Goal: Communication & Community: Answer question/provide support

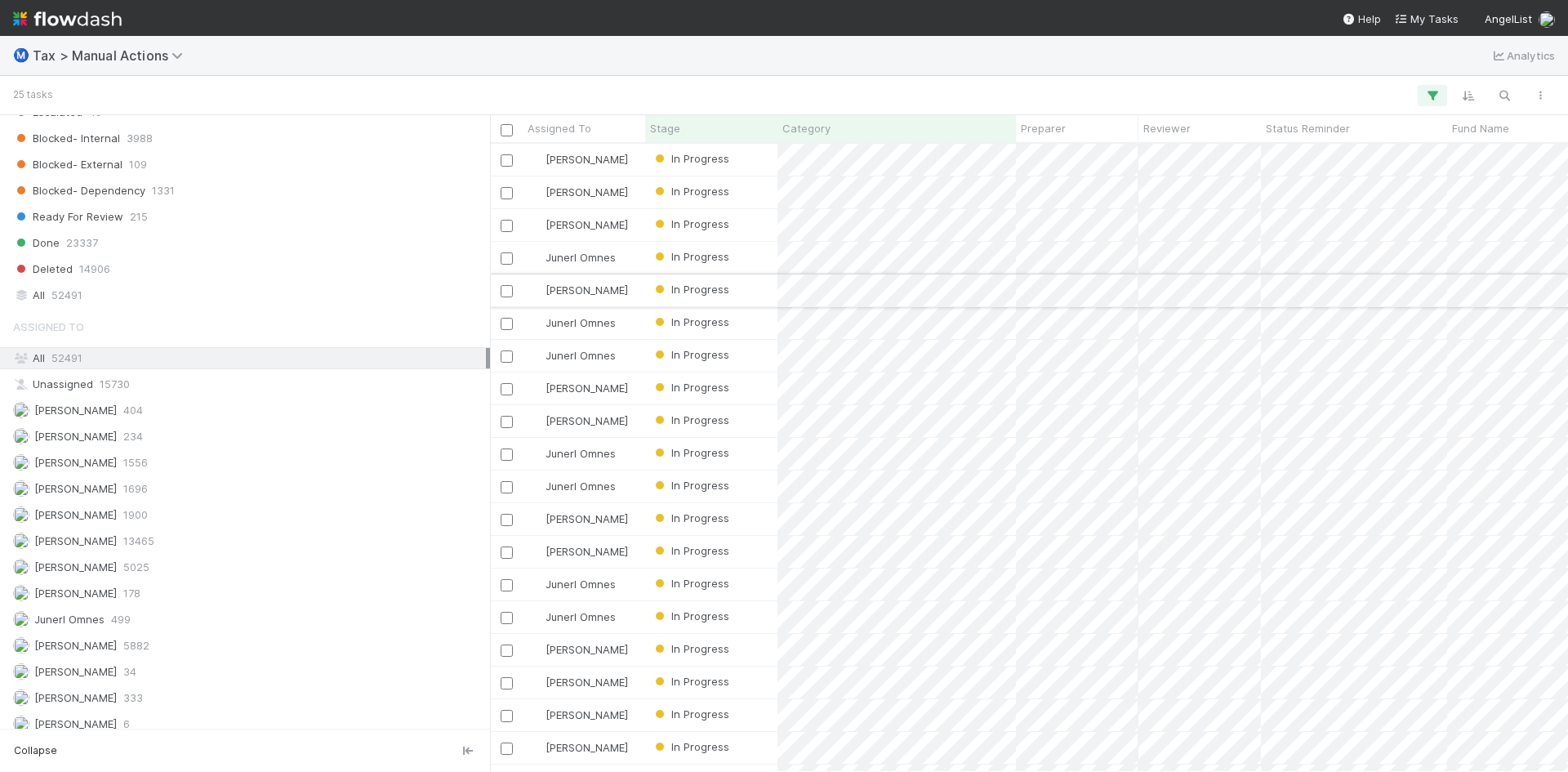
click at [743, 288] on div "In Progress" at bounding box center [712, 290] width 132 height 32
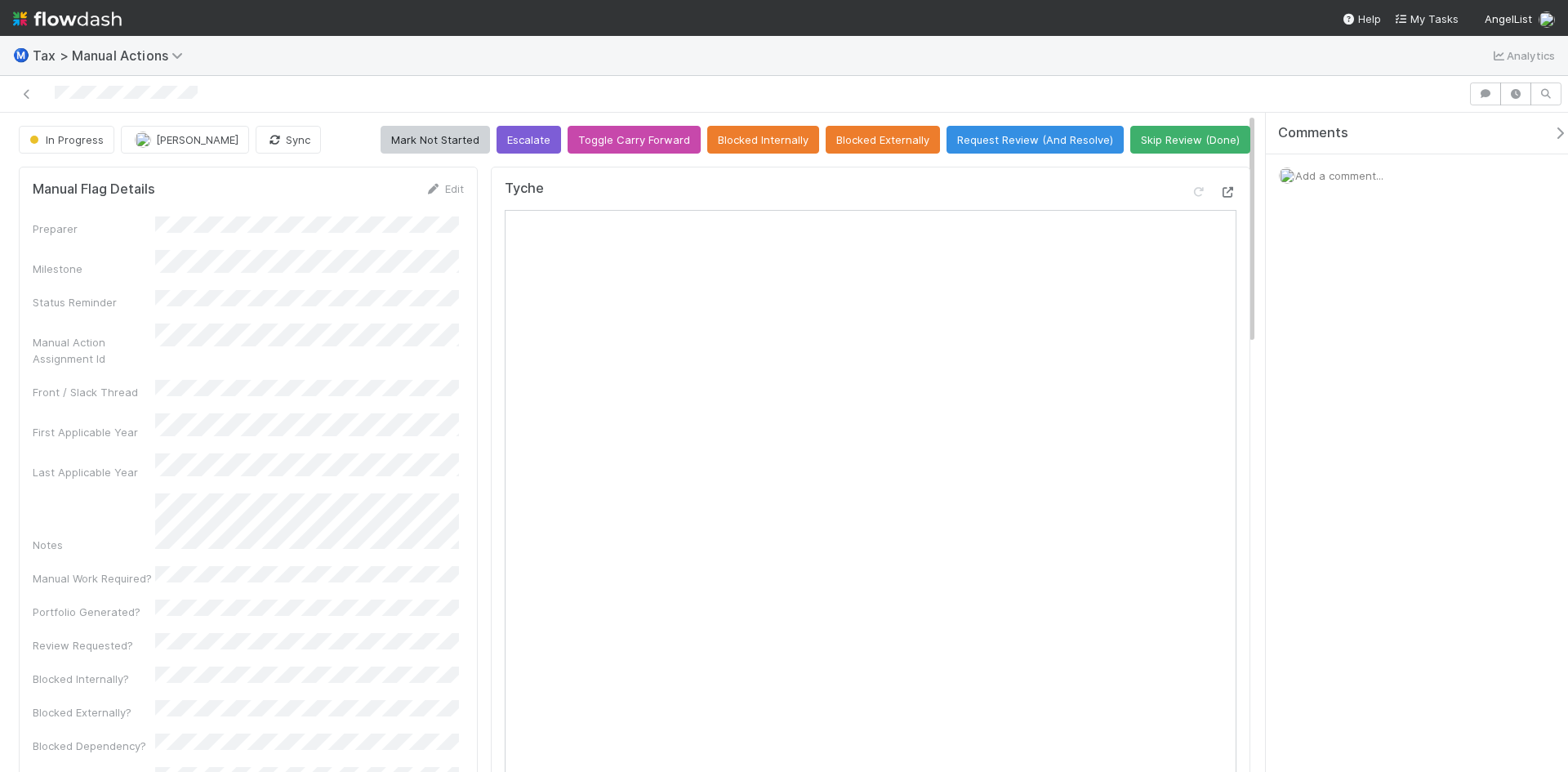
click at [1220, 187] on icon at bounding box center [1228, 192] width 16 height 11
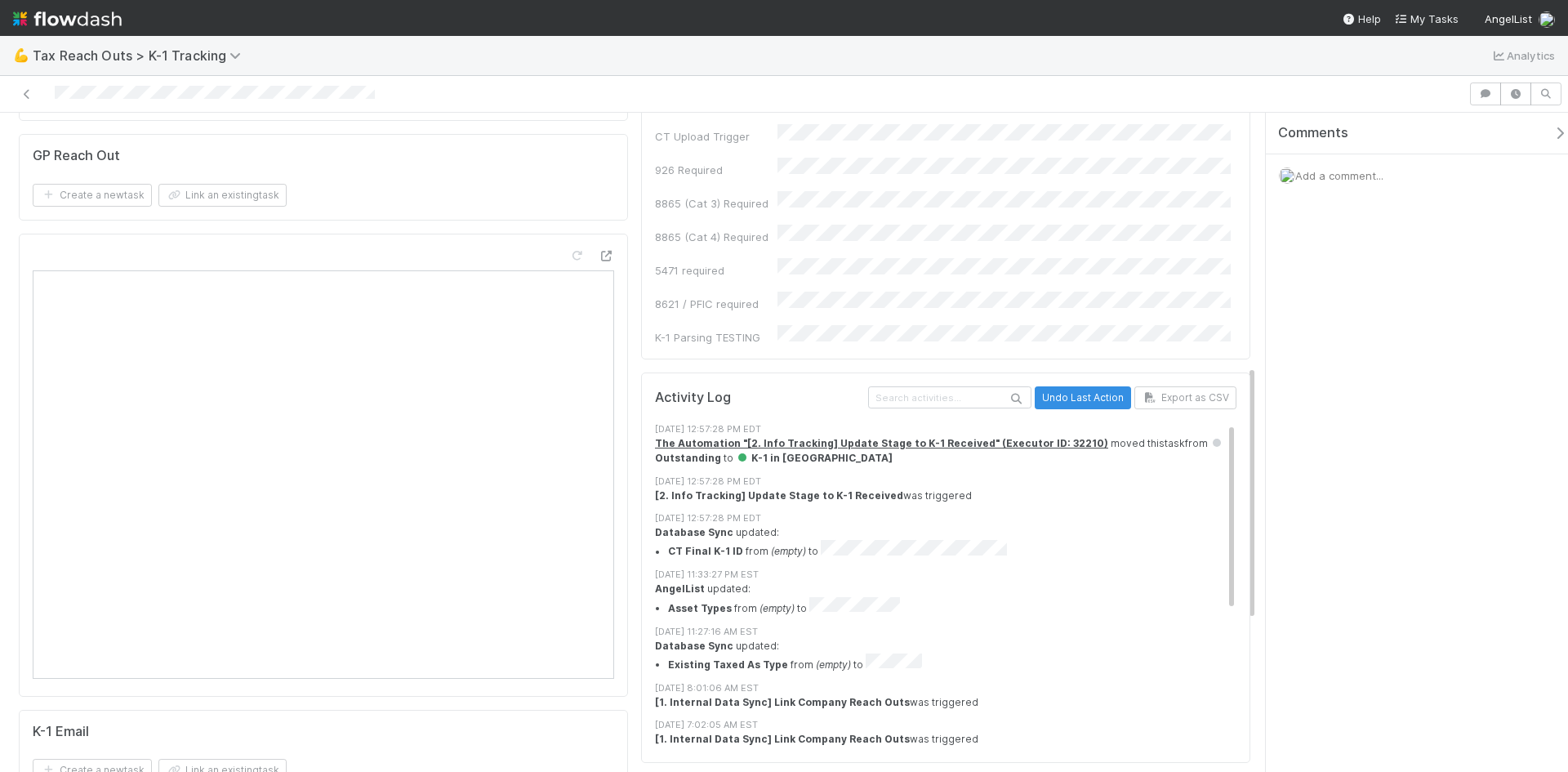
scroll to position [327, 0]
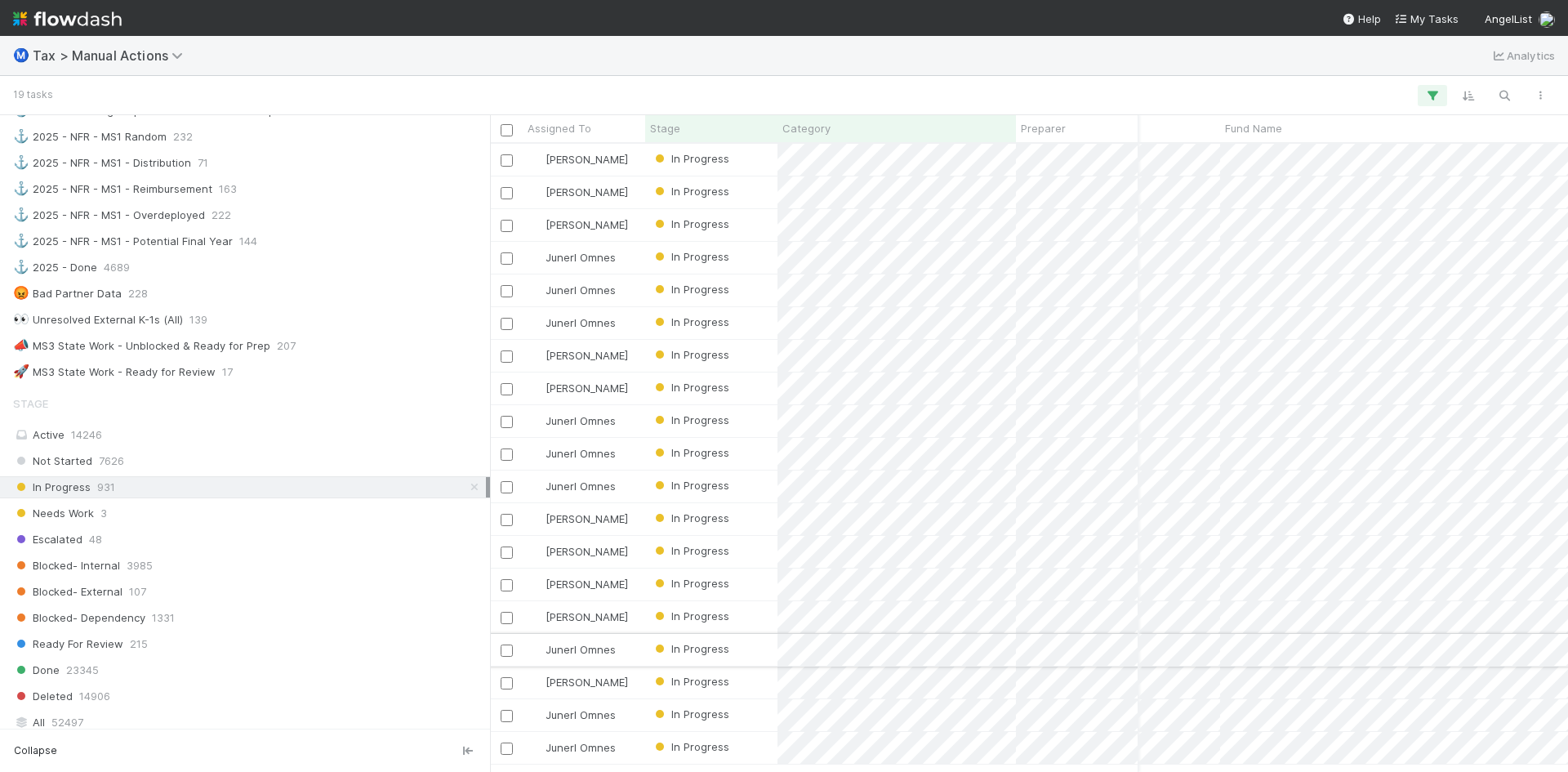
scroll to position [0, 227]
click at [111, 516] on div "Needs Work 3" at bounding box center [250, 513] width 473 height 20
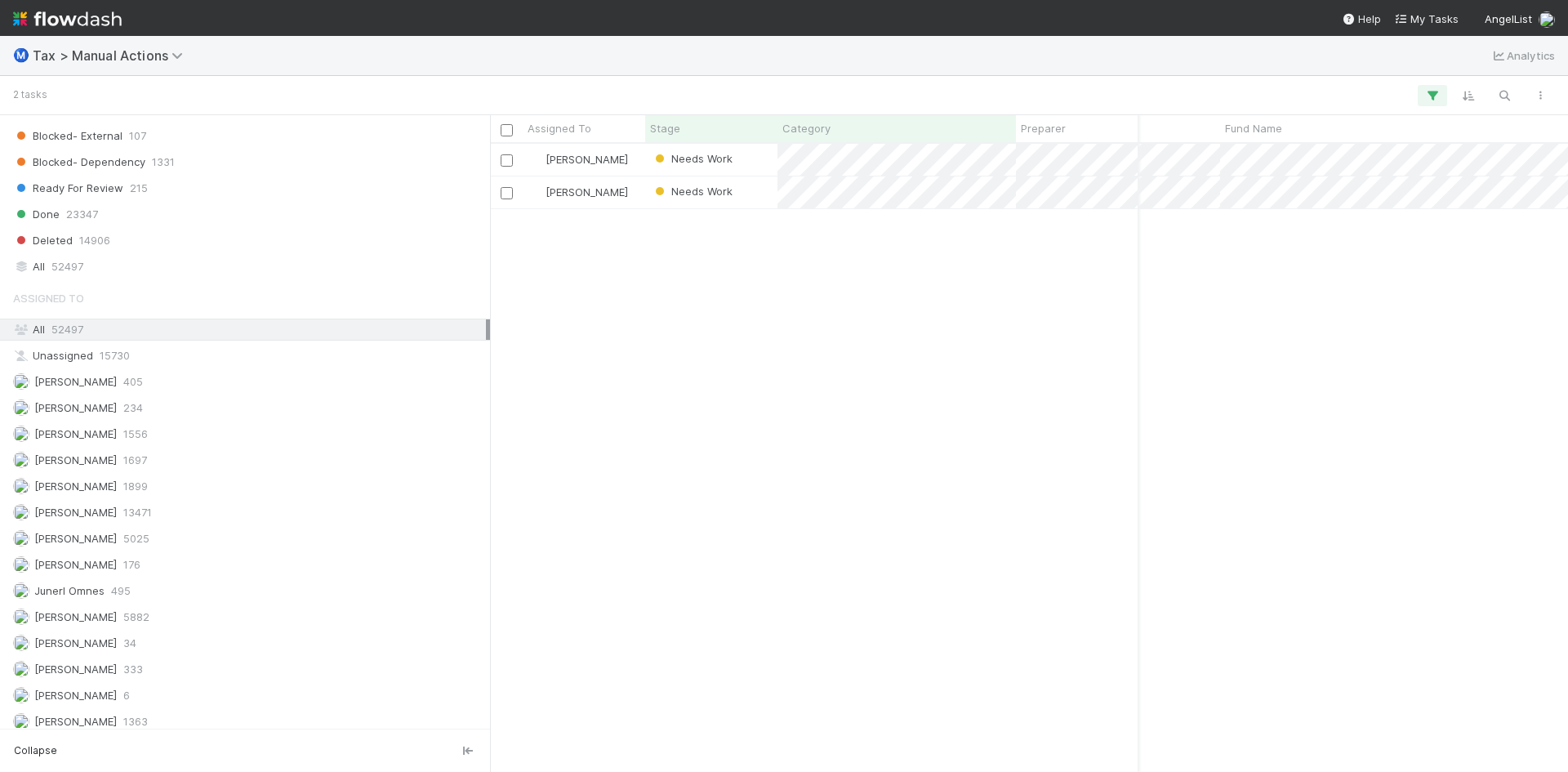
scroll to position [1697, 0]
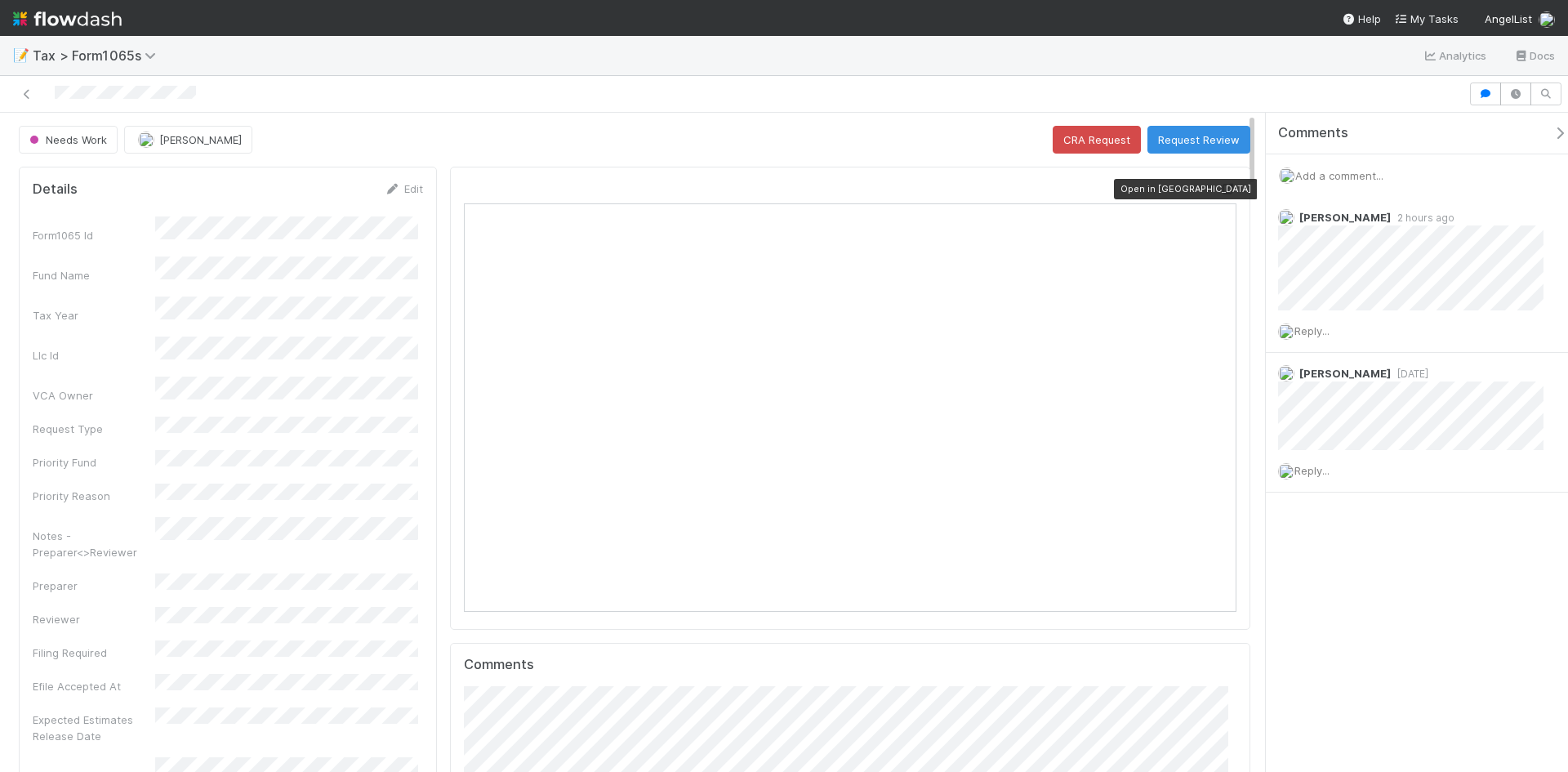
click at [1220, 181] on div at bounding box center [1228, 188] width 16 height 16
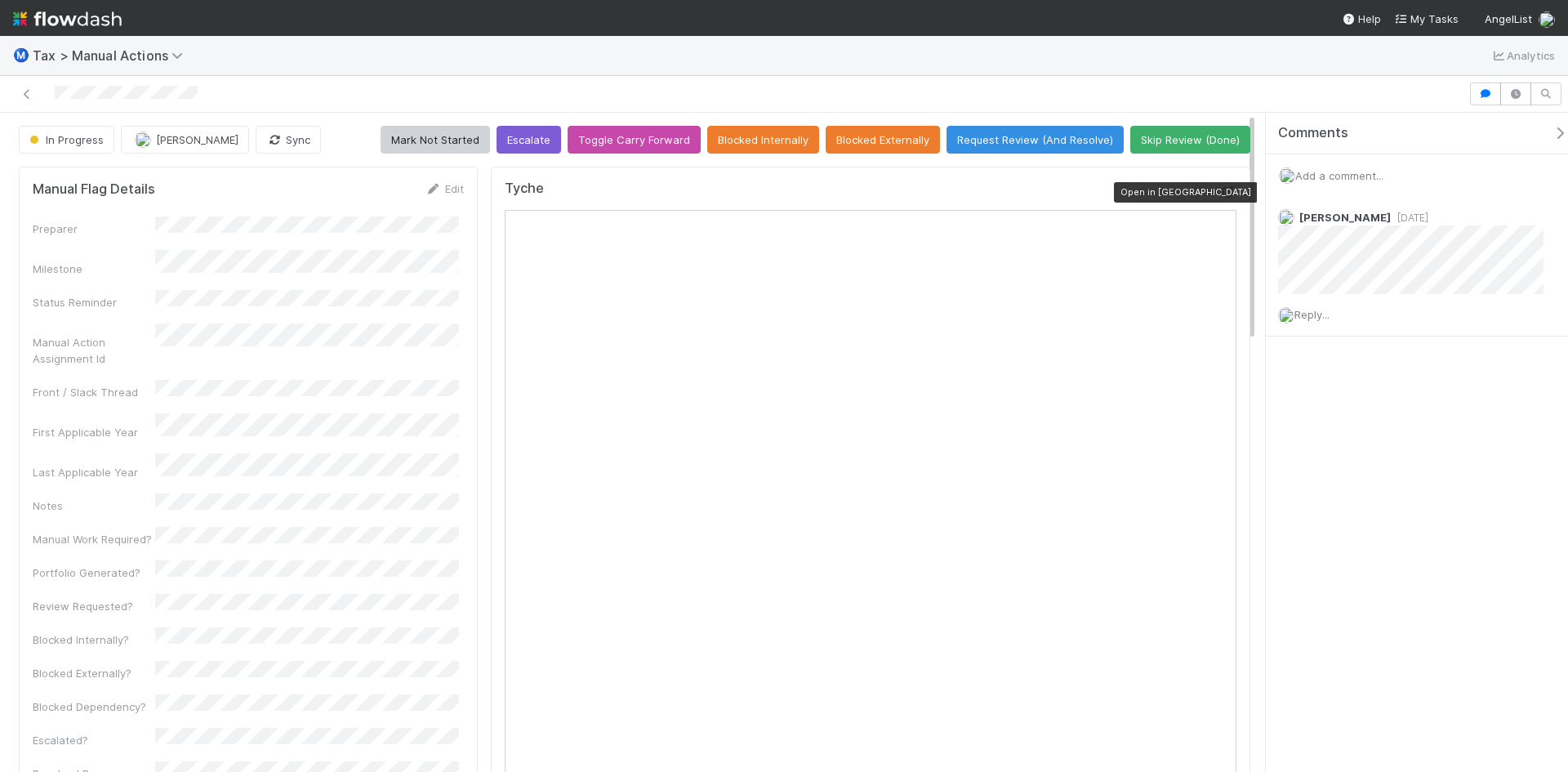
click at [1220, 191] on icon at bounding box center [1228, 192] width 16 height 11
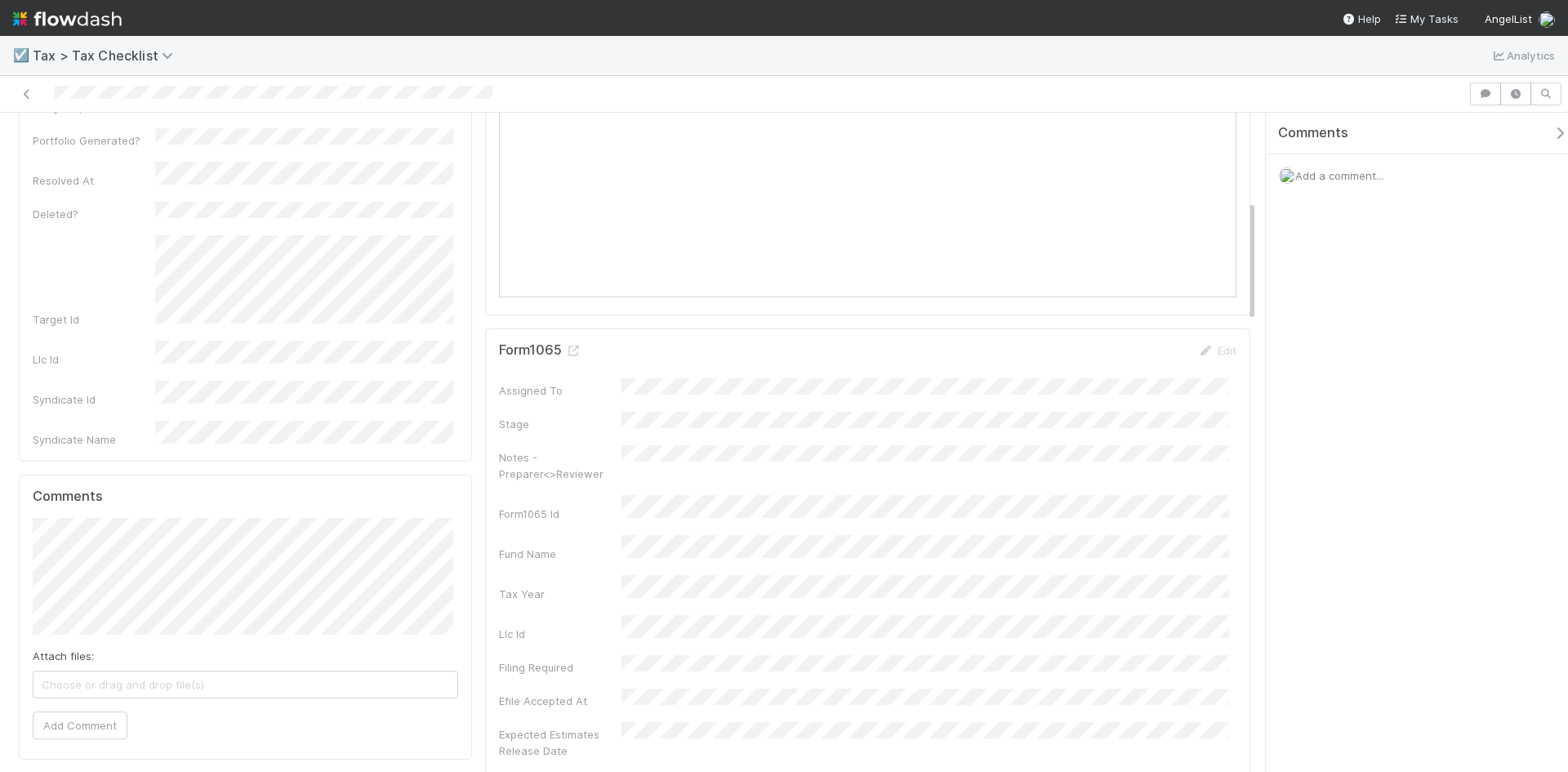
scroll to position [735, 0]
click at [566, 345] on icon at bounding box center [572, 345] width 16 height 11
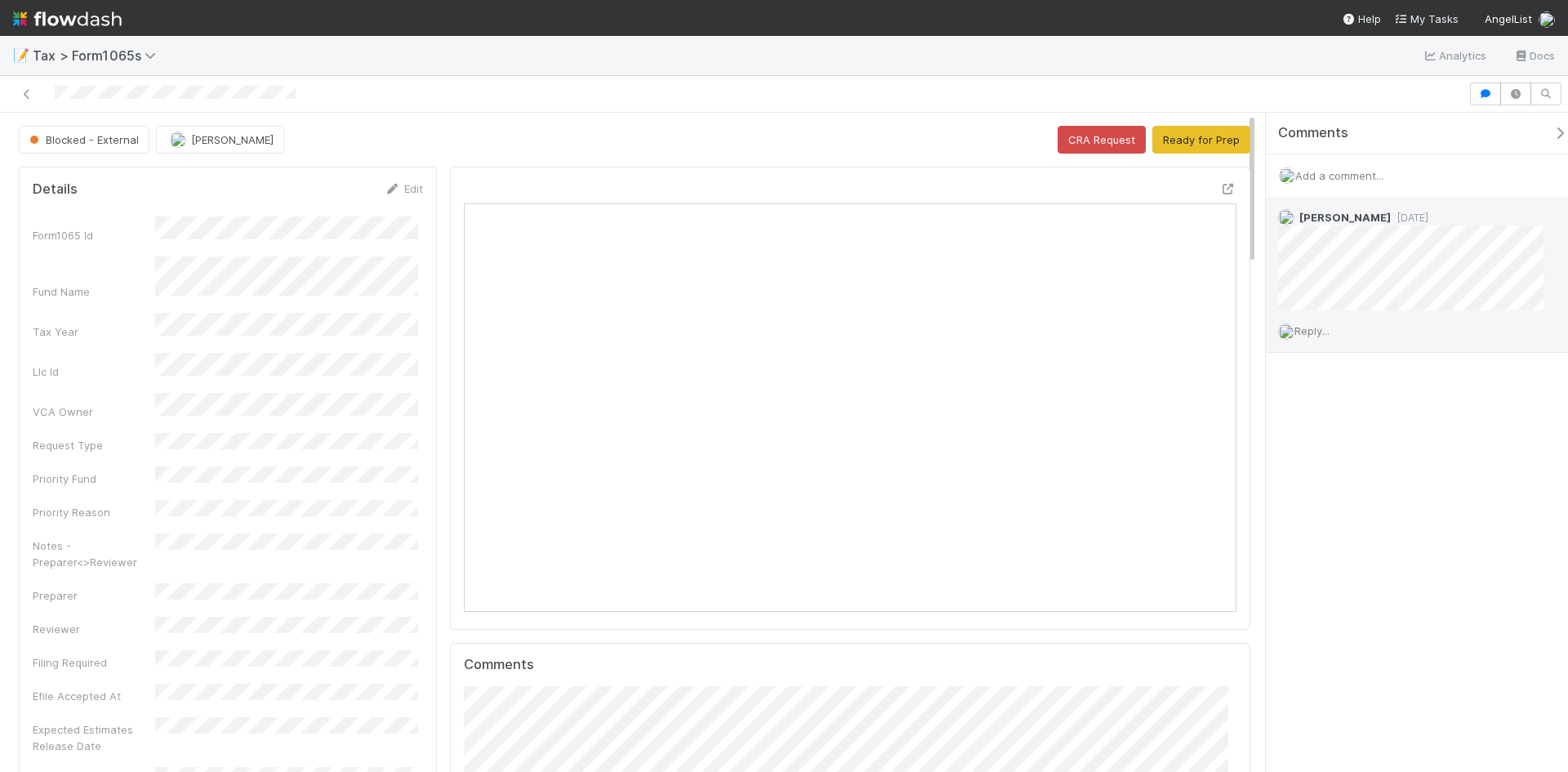
click at [1412, 220] on span "[DATE]" at bounding box center [1409, 217] width 38 height 13
click at [1410, 219] on span "[DATE]" at bounding box center [1409, 217] width 38 height 13
click at [1322, 334] on span "Reply..." at bounding box center [1312, 331] width 35 height 13
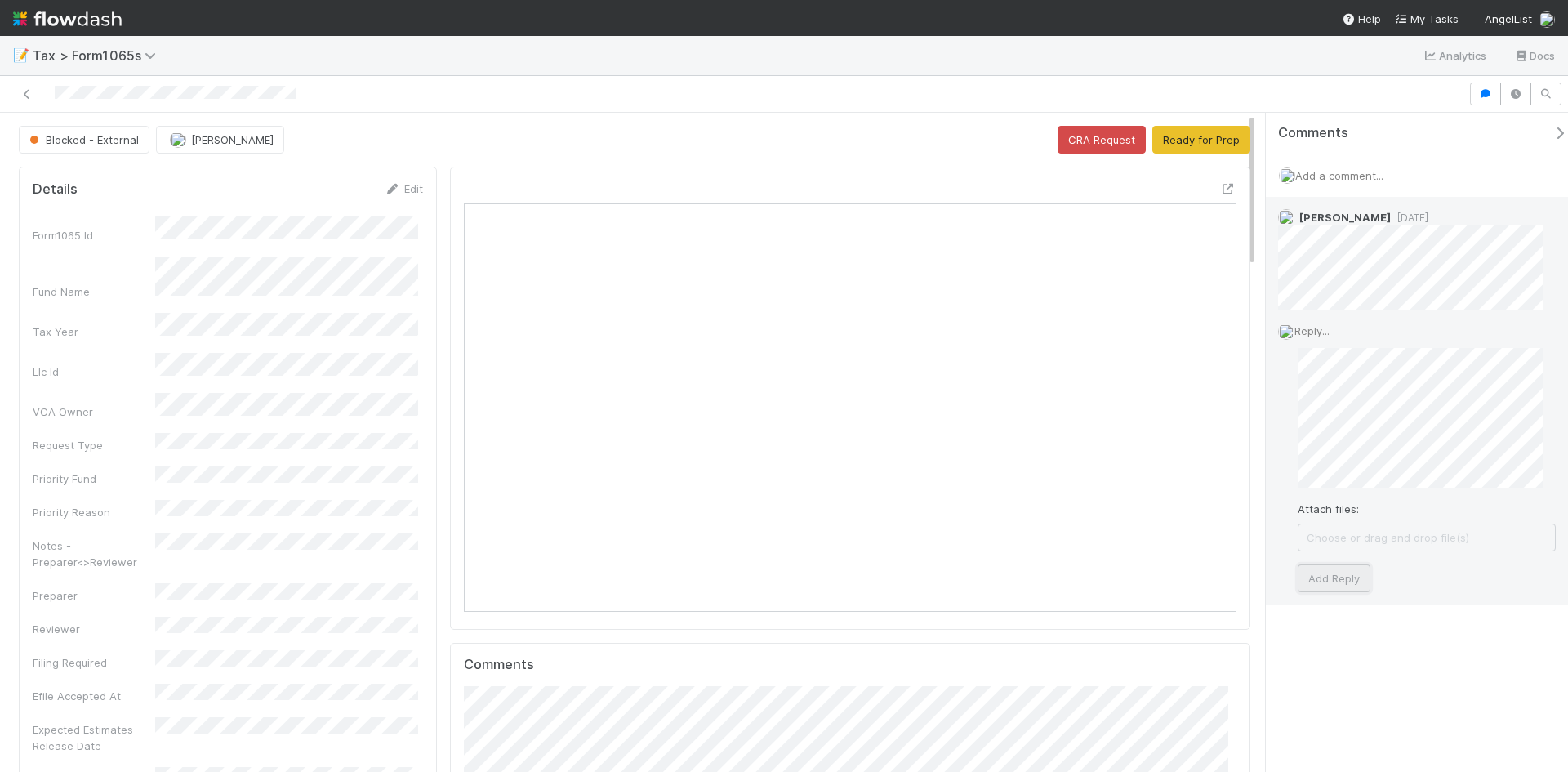
click at [1335, 578] on button "Add Reply" at bounding box center [1333, 578] width 73 height 28
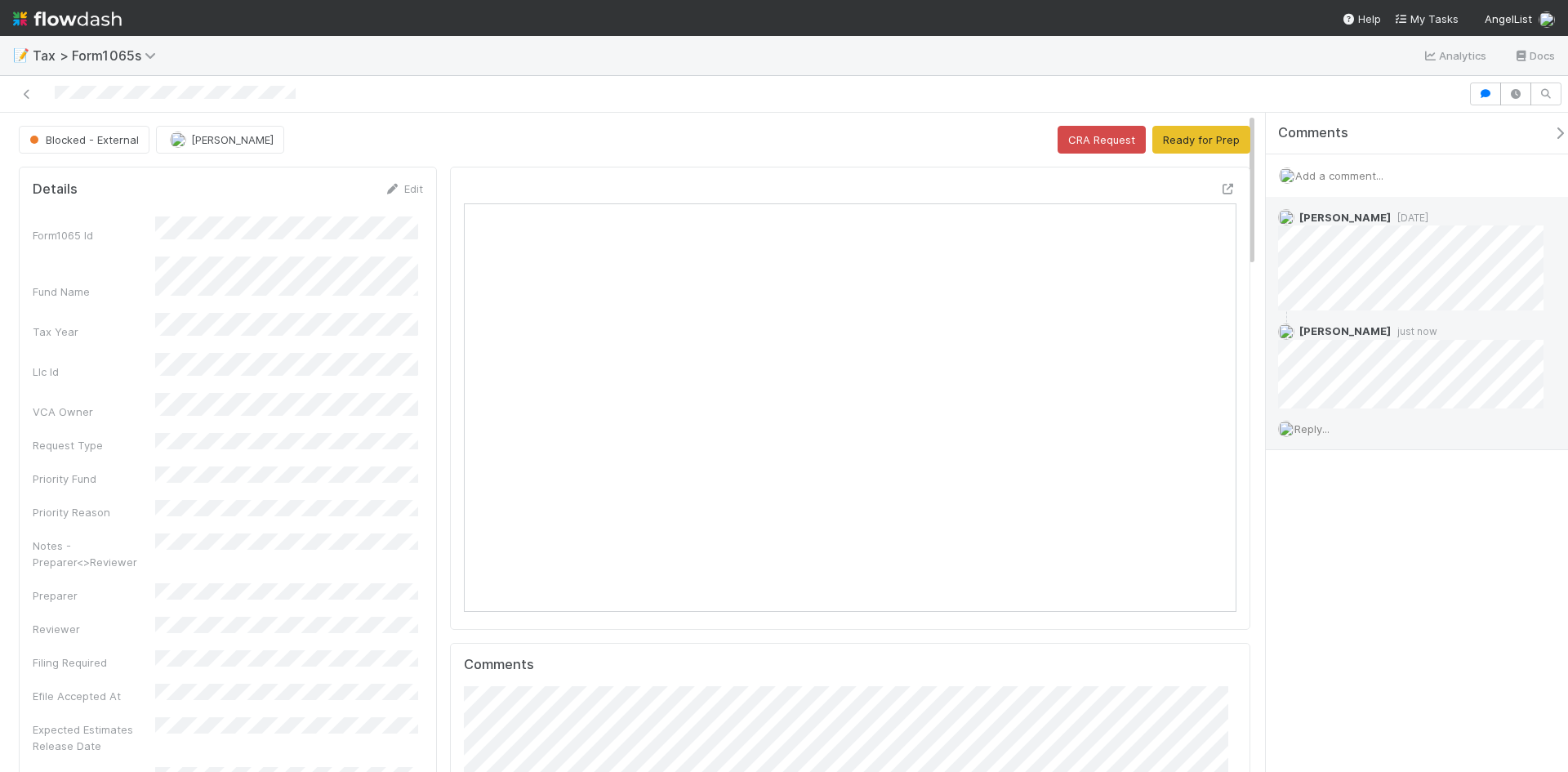
click at [1471, 567] on div "Comments Add a comment... [PERSON_NAME] [DATE] [PERSON_NAME] just now Reply..." at bounding box center [1416, 442] width 302 height 659
click at [1196, 137] on button "Ready for Prep" at bounding box center [1201, 139] width 98 height 28
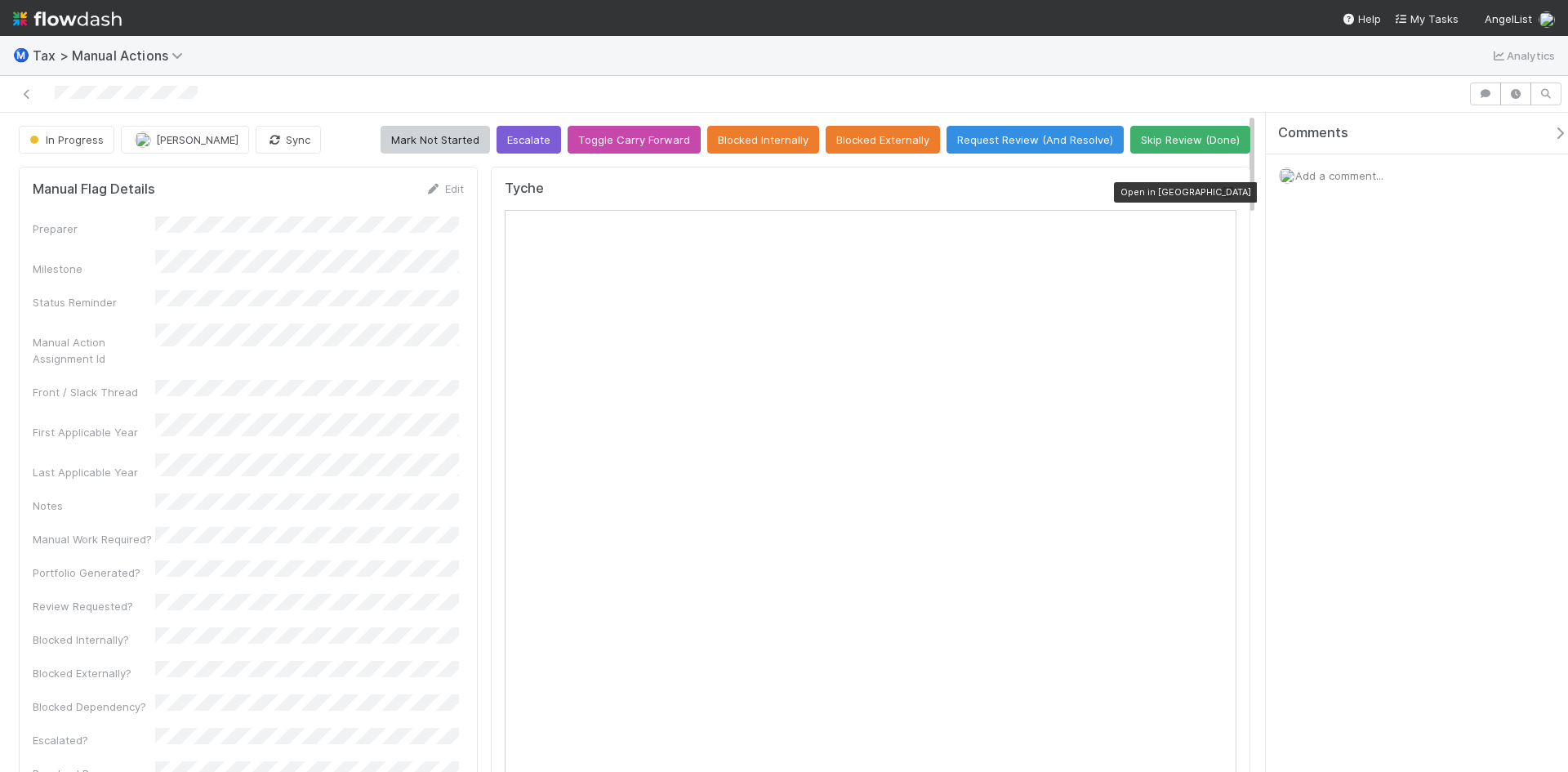
click at [1220, 189] on icon at bounding box center [1228, 192] width 16 height 11
click at [1220, 191] on icon at bounding box center [1228, 192] width 16 height 11
click at [1220, 190] on icon at bounding box center [1228, 192] width 16 height 11
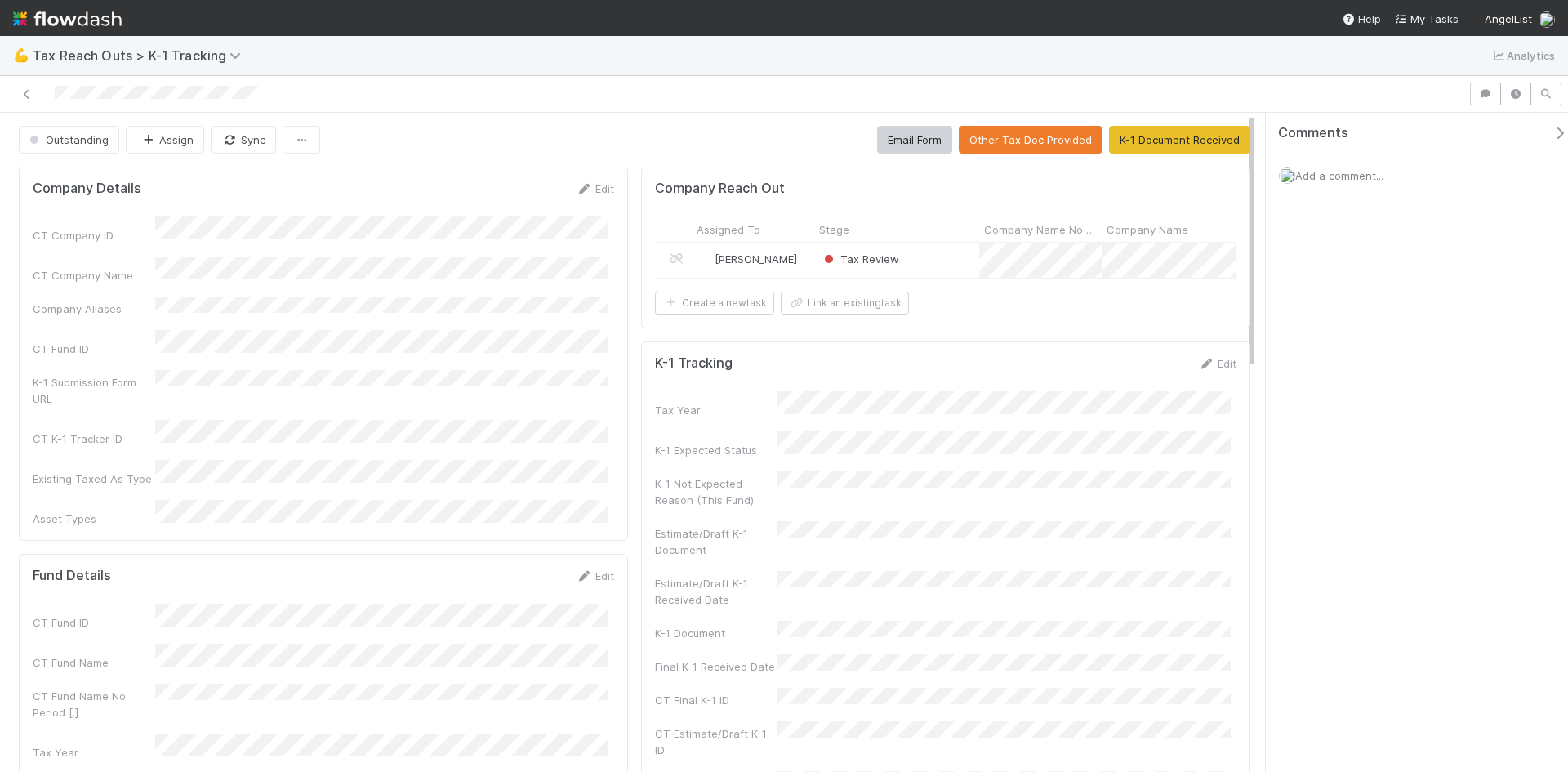
click at [920, 259] on div "Tax Review" at bounding box center [896, 260] width 165 height 34
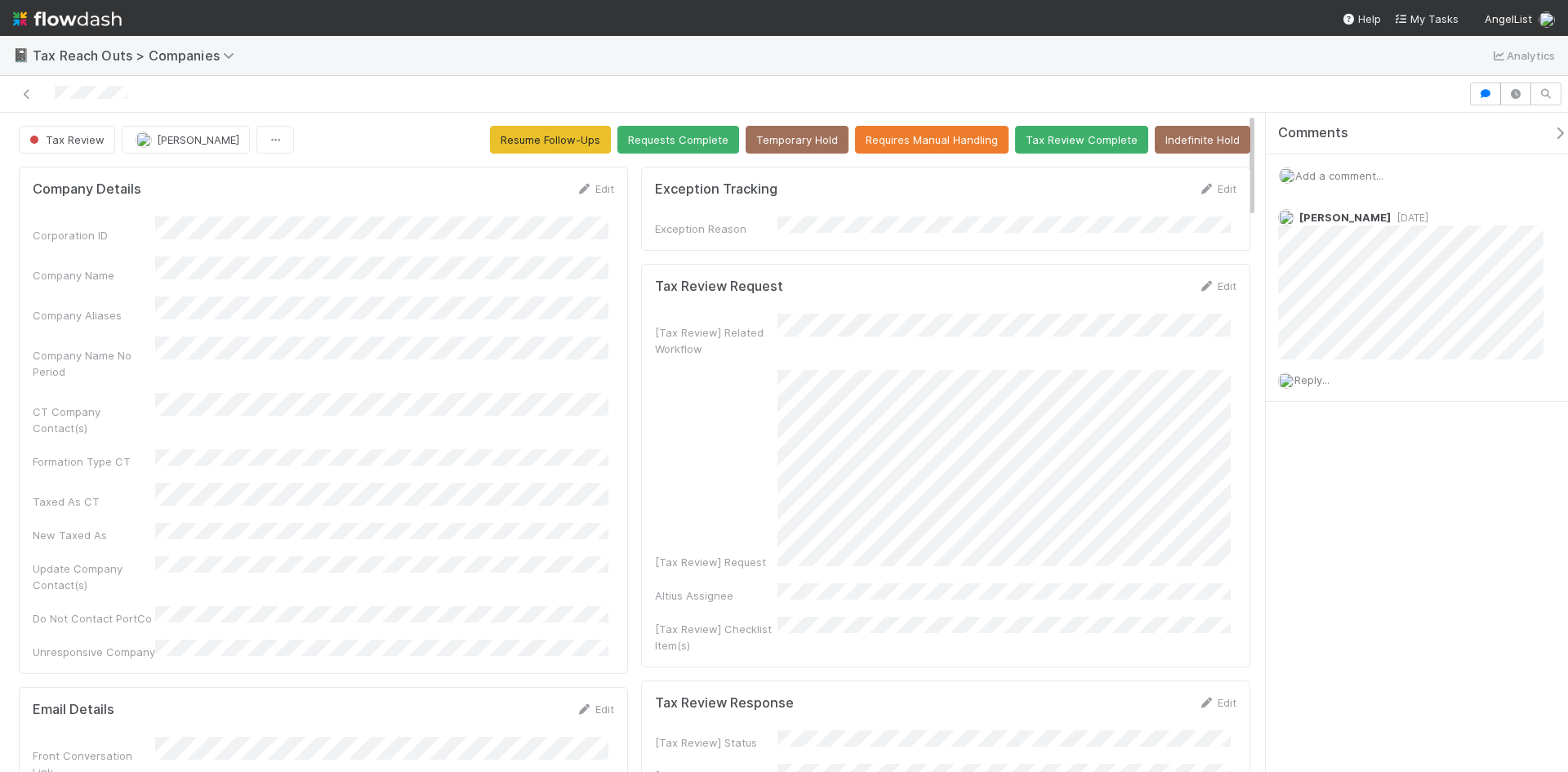
scroll to position [319, 562]
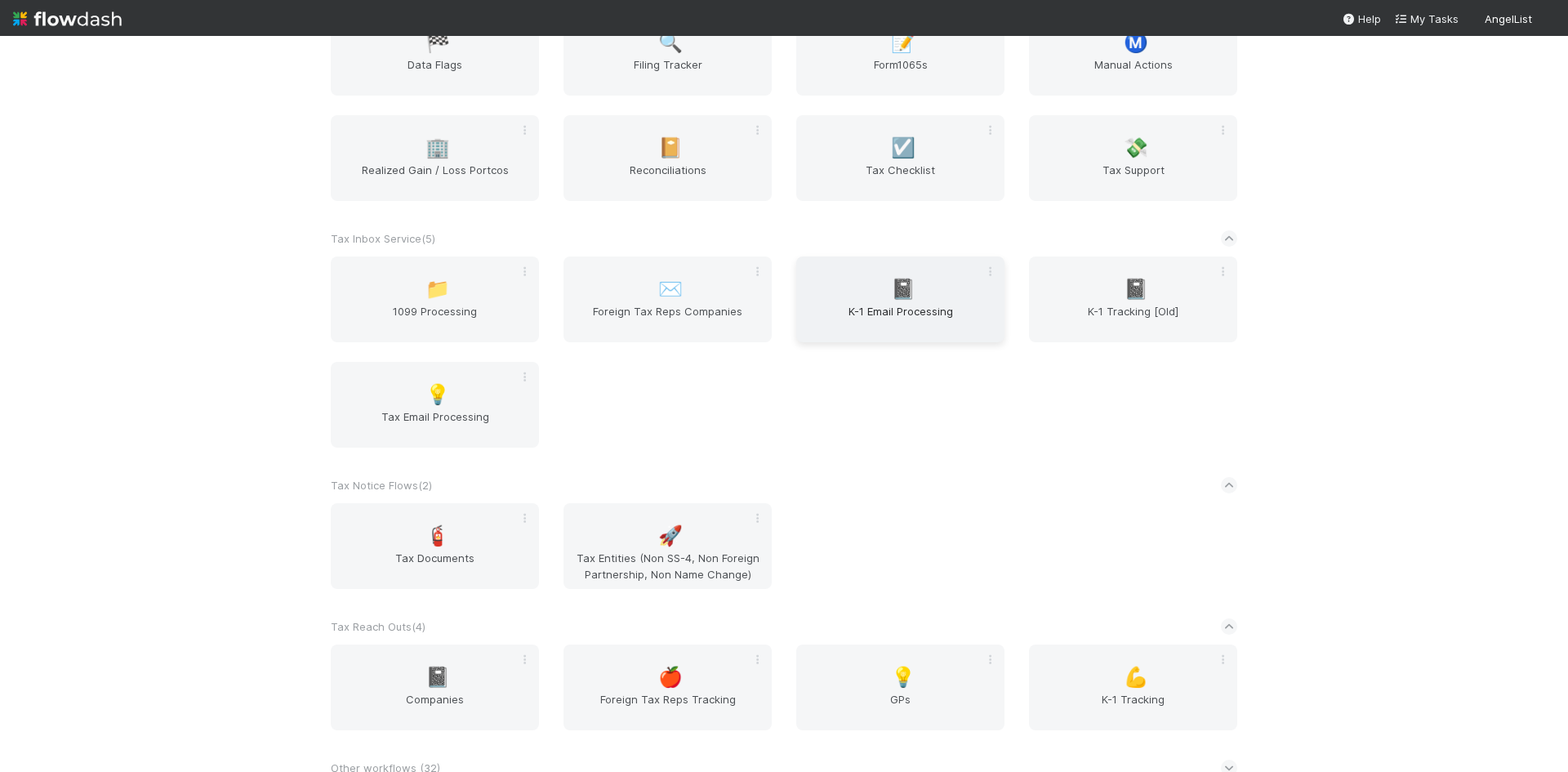
scroll to position [1638, 0]
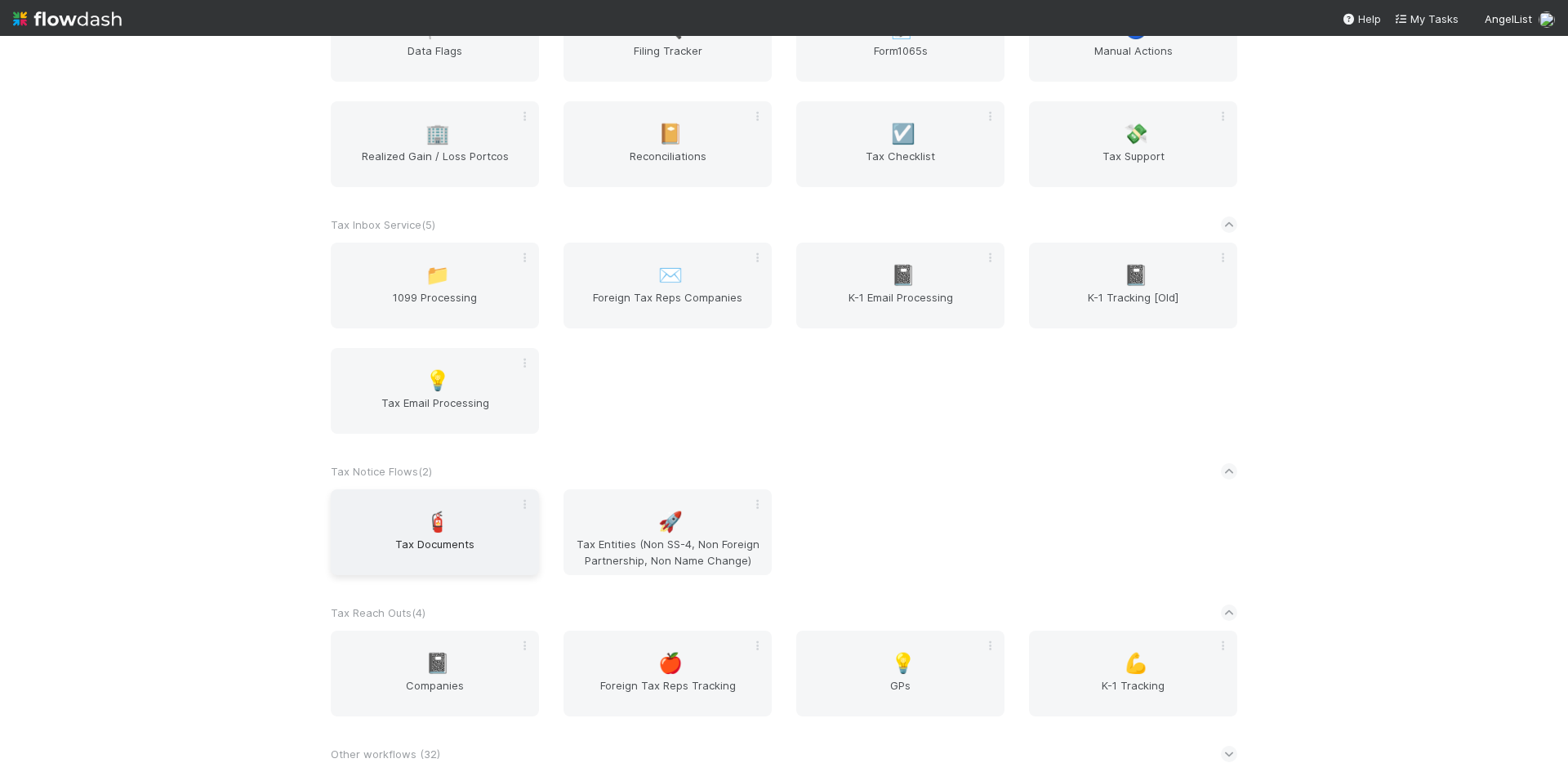
click at [440, 533] on div "🧯 Tax Documents" at bounding box center [435, 532] width 208 height 85
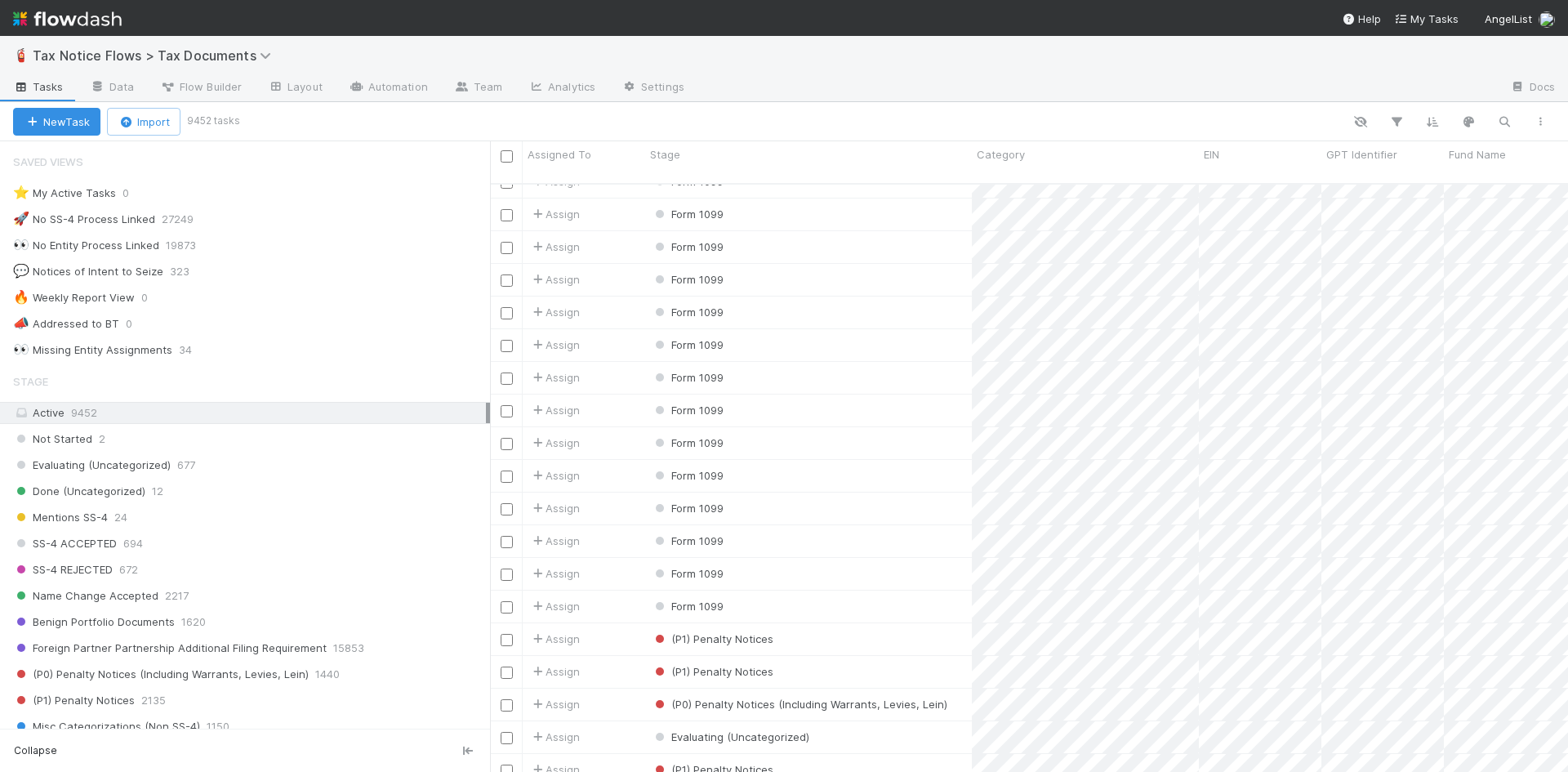
scroll to position [2368, 0]
click at [603, 744] on div "Assign Form 1099 8/8/25, 4:22:37 PM 8/8/25, 4:23:38 PM 0 0 0 Assign (P1) Penalt…" at bounding box center [1029, 478] width 1078 height 588
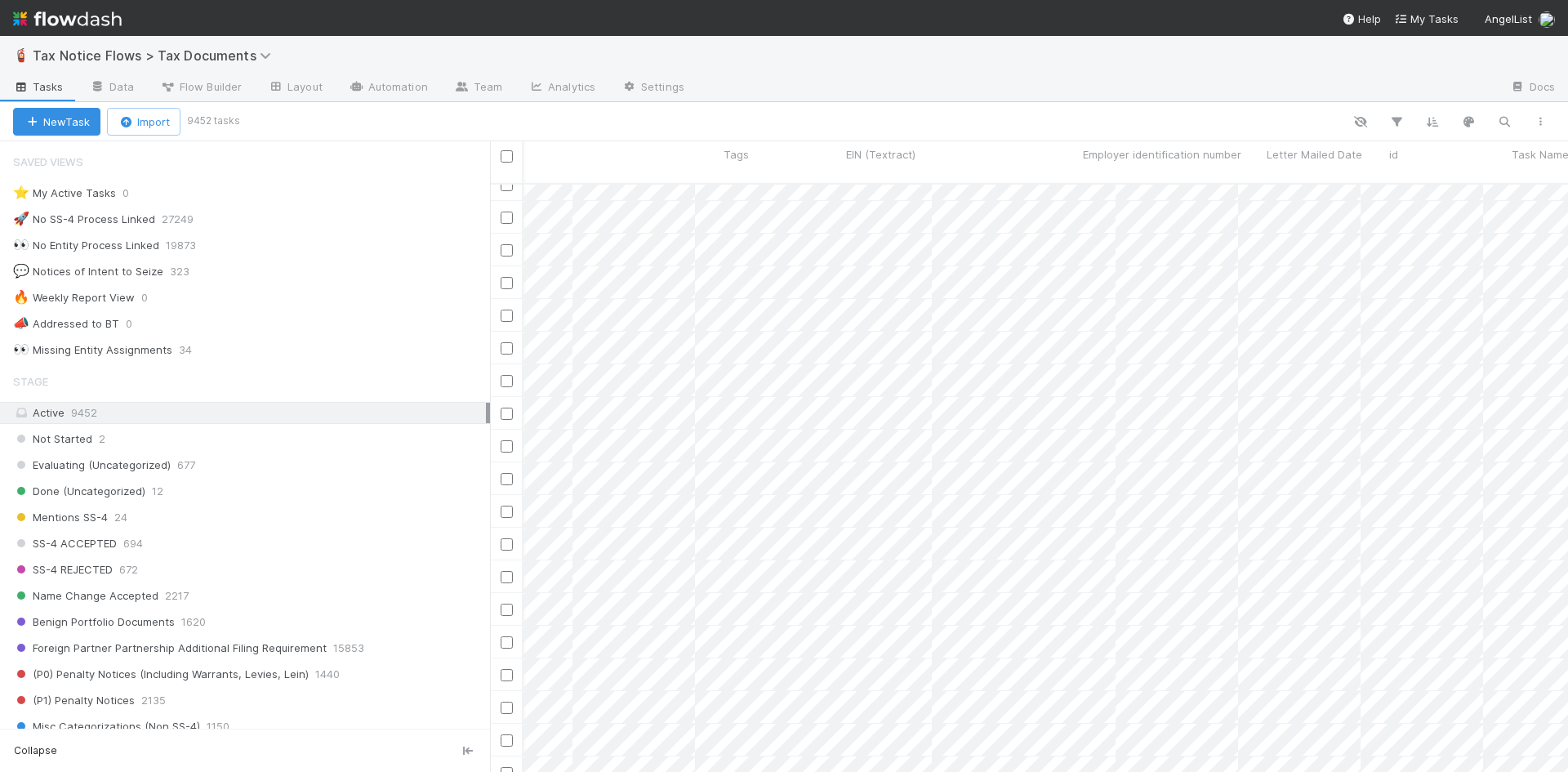
scroll to position [0, 2336]
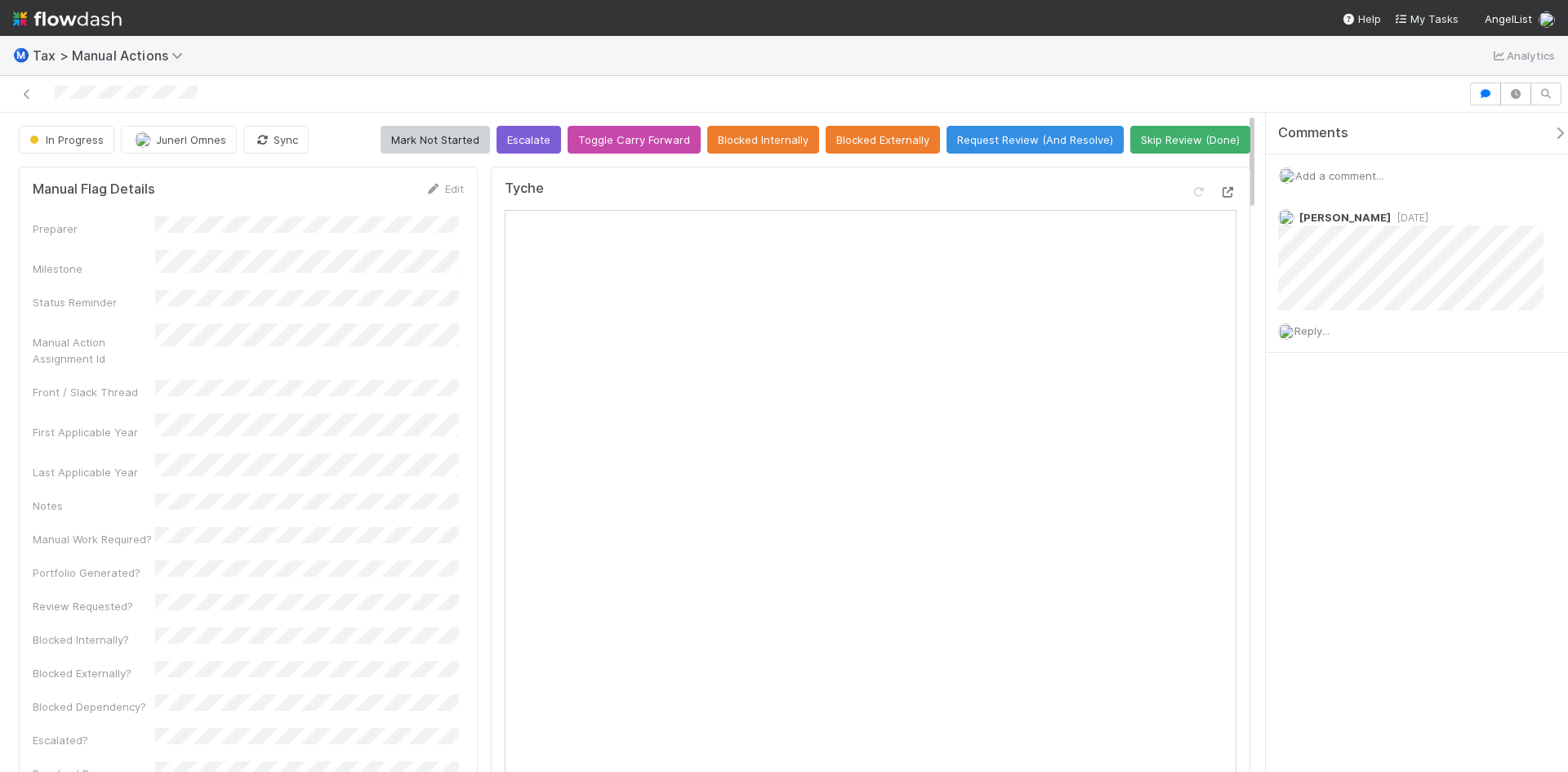
click at [1220, 189] on icon at bounding box center [1228, 192] width 16 height 11
click at [1350, 334] on div "Reply..." at bounding box center [1416, 330] width 302 height 41
click at [1324, 330] on span "Reply..." at bounding box center [1312, 331] width 35 height 13
click at [1503, 610] on div "Comments Add a comment... Helen Vo 1 week ago Reply... Attach files: Choose or …" at bounding box center [1422, 399] width 314 height 574
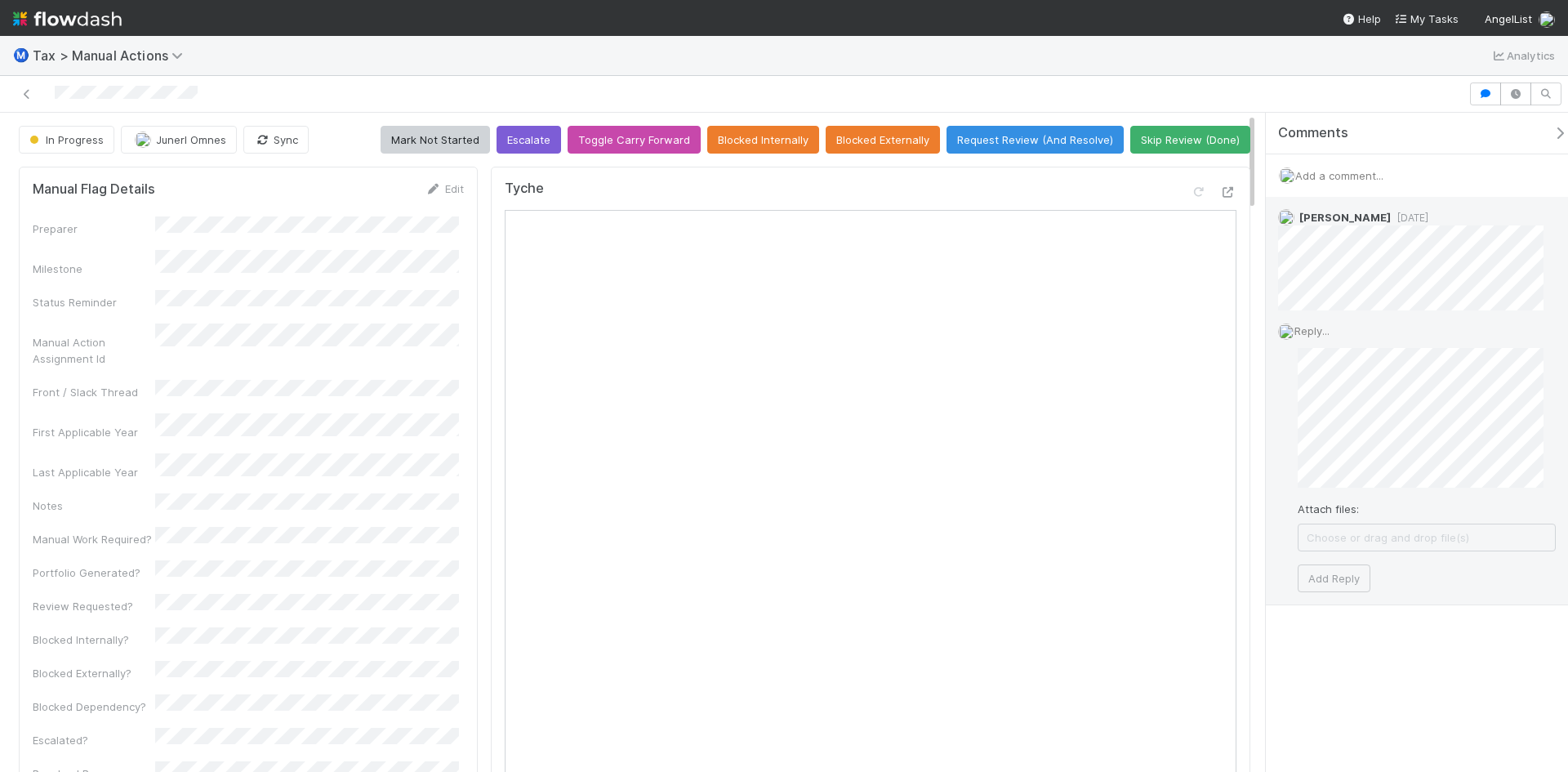
click at [1459, 594] on div "Reply... Attach files: Choose or drag and drop file(s) Add Reply" at bounding box center [1416, 457] width 302 height 293
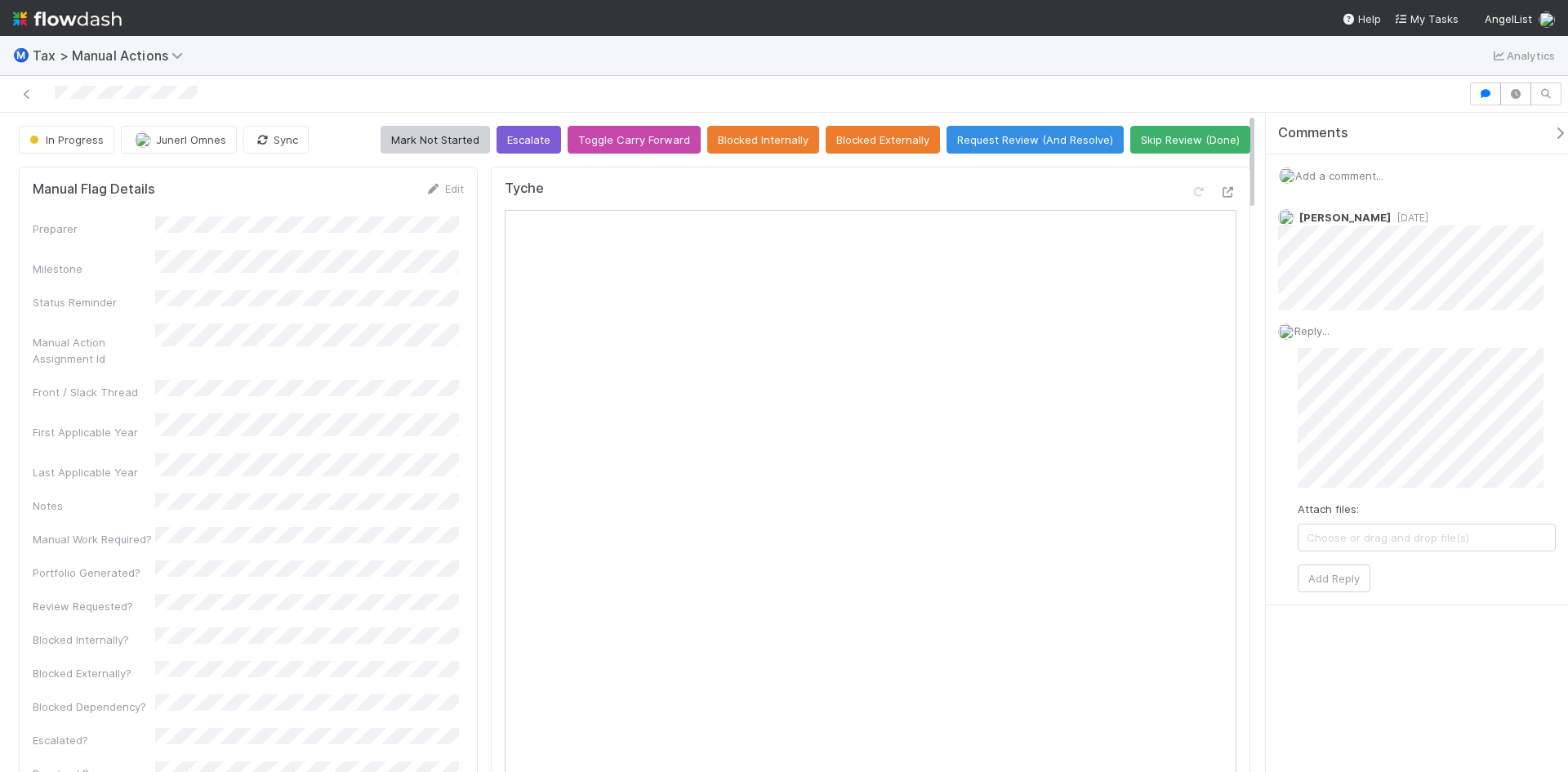
click at [1258, 427] on div "Comments Add a comment... Helen Vo 1 week ago Reply... Attach files: Choose or …" at bounding box center [1411, 442] width 311 height 659
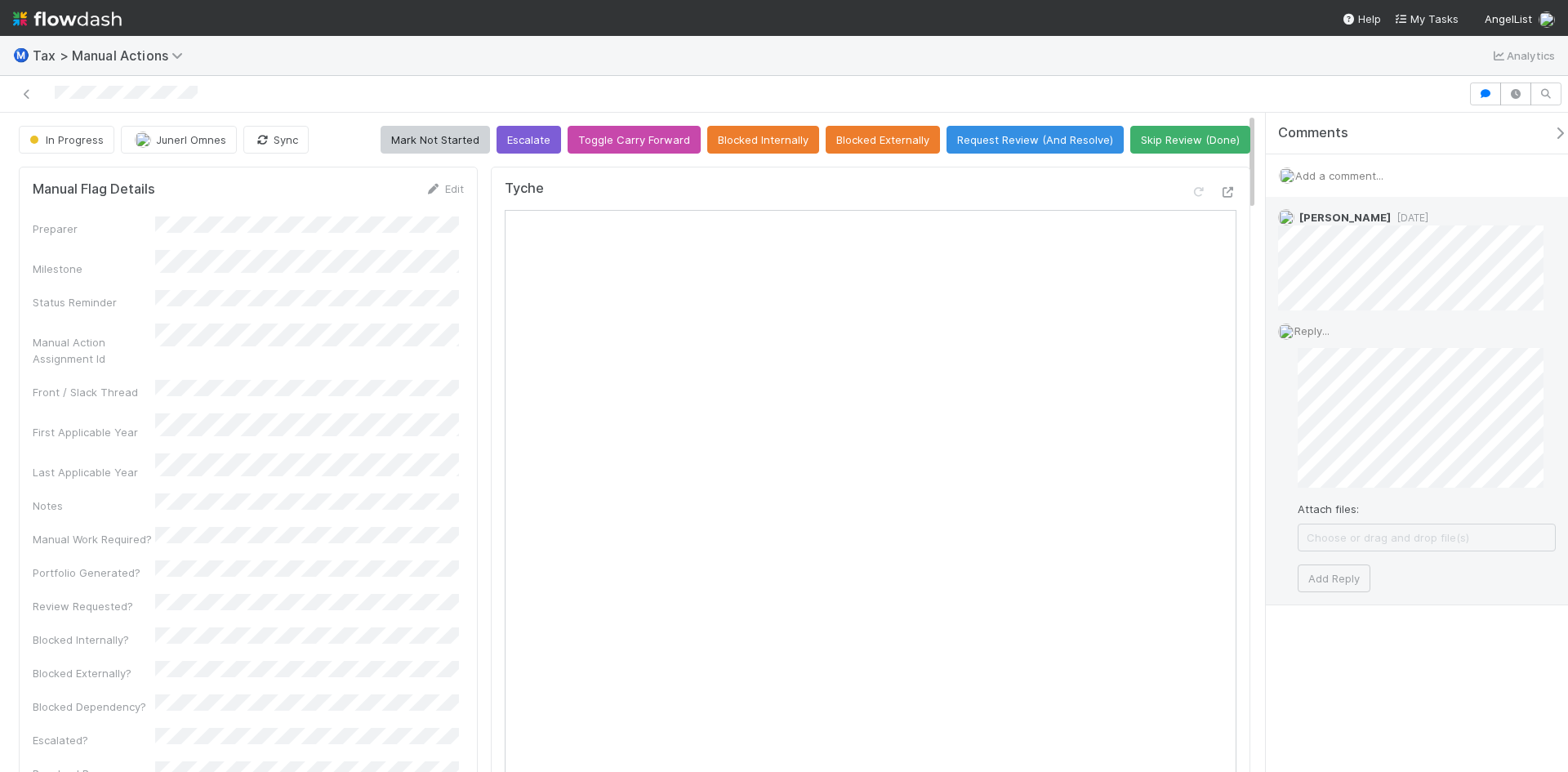
click at [1279, 418] on div "Reply... Attach files: Choose or drag and drop file(s) Add Reply" at bounding box center [1416, 457] width 302 height 293
click at [1426, 604] on div "Helen Vo 1 week ago Reply... Attach files: Choose or drag and drop file(s) Add …" at bounding box center [1422, 401] width 314 height 408
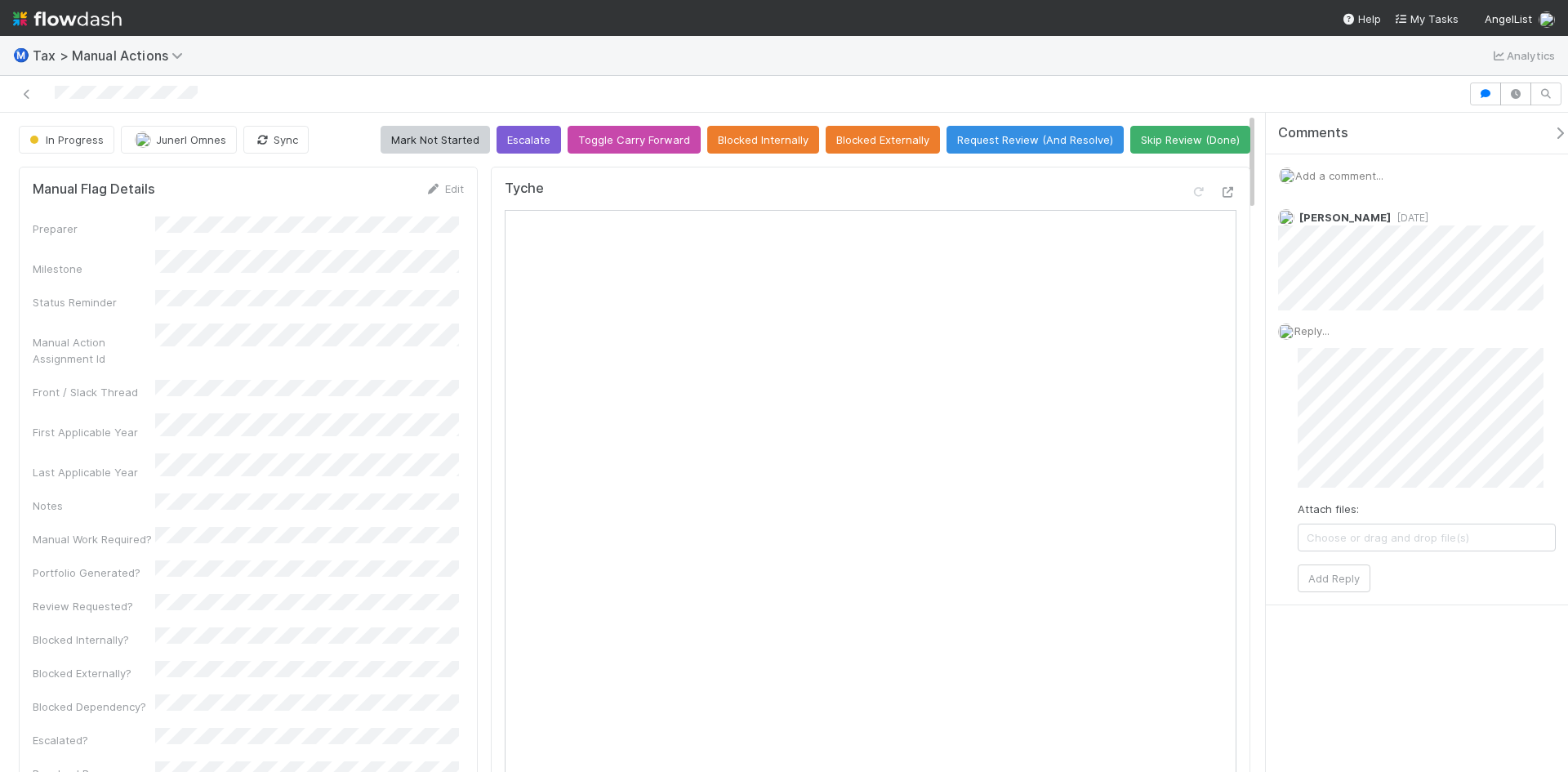
click at [1467, 610] on div "Comments Add a comment... Helen Vo 1 week ago Reply... Attach files: Choose or …" at bounding box center [1422, 399] width 314 height 574
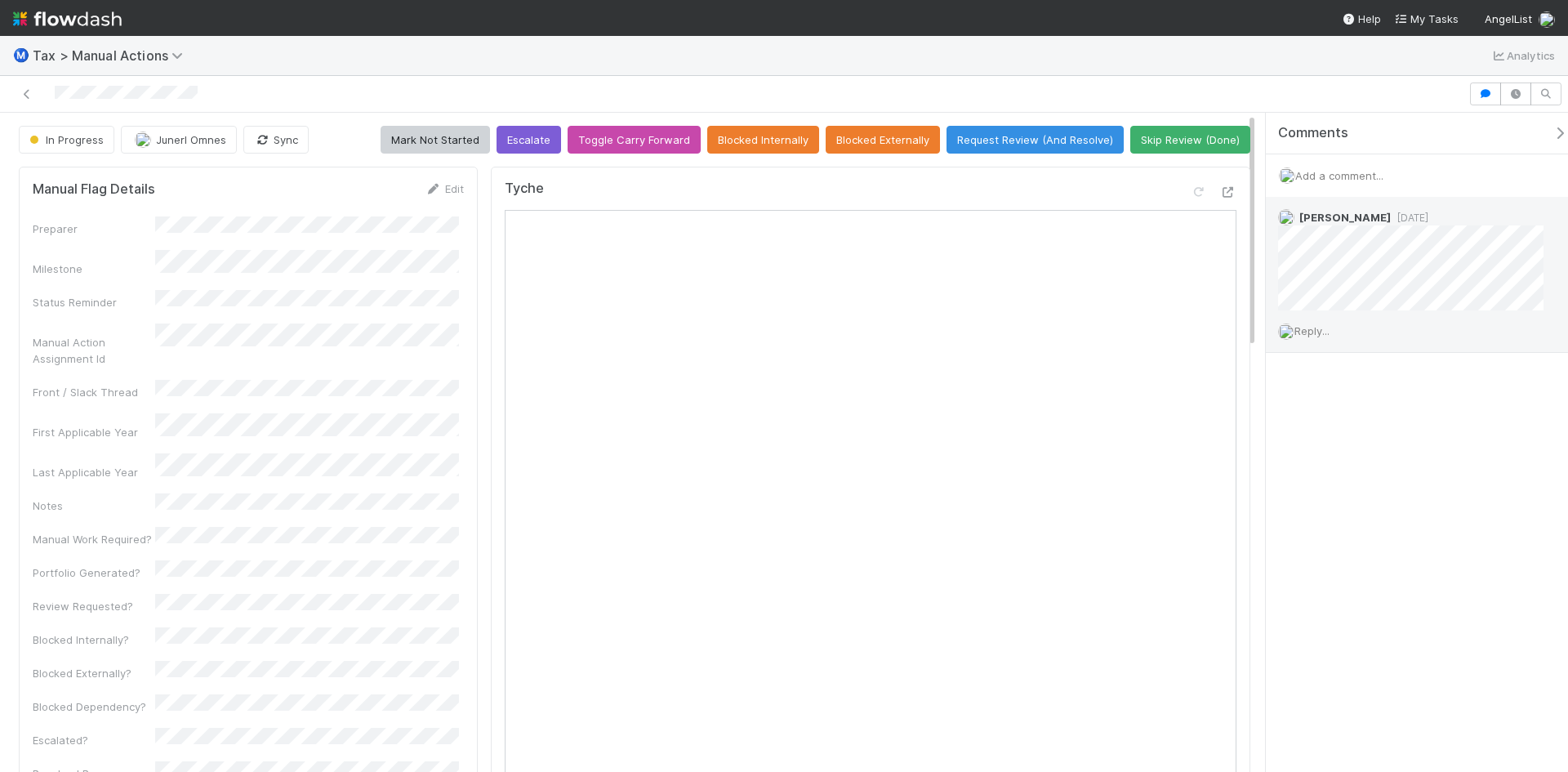
click at [1312, 332] on span "Reply..." at bounding box center [1312, 331] width 35 height 13
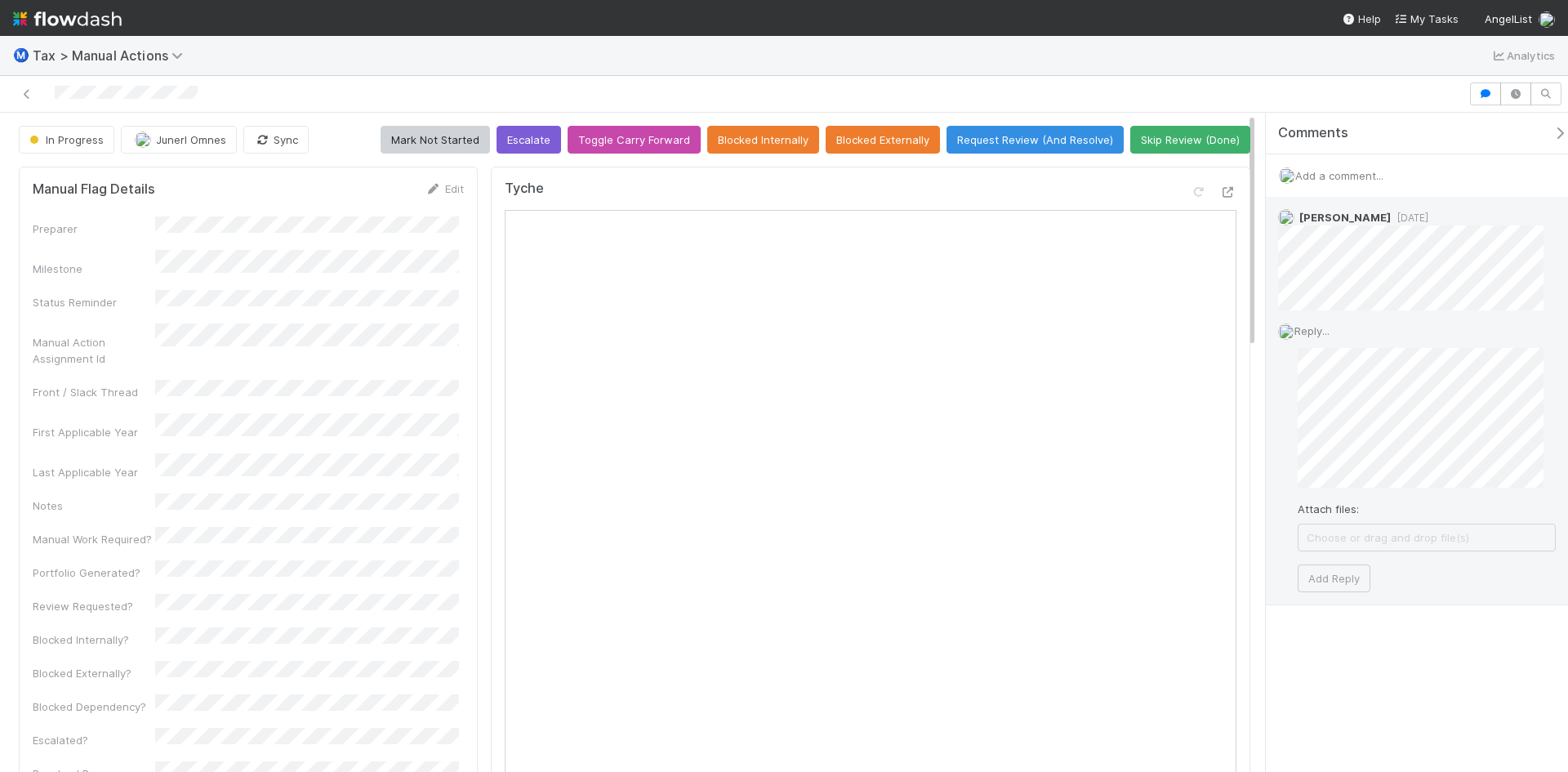
click at [1271, 398] on div "Reply... Attach files: Choose or drag and drop file(s) Add Reply" at bounding box center [1416, 457] width 302 height 293
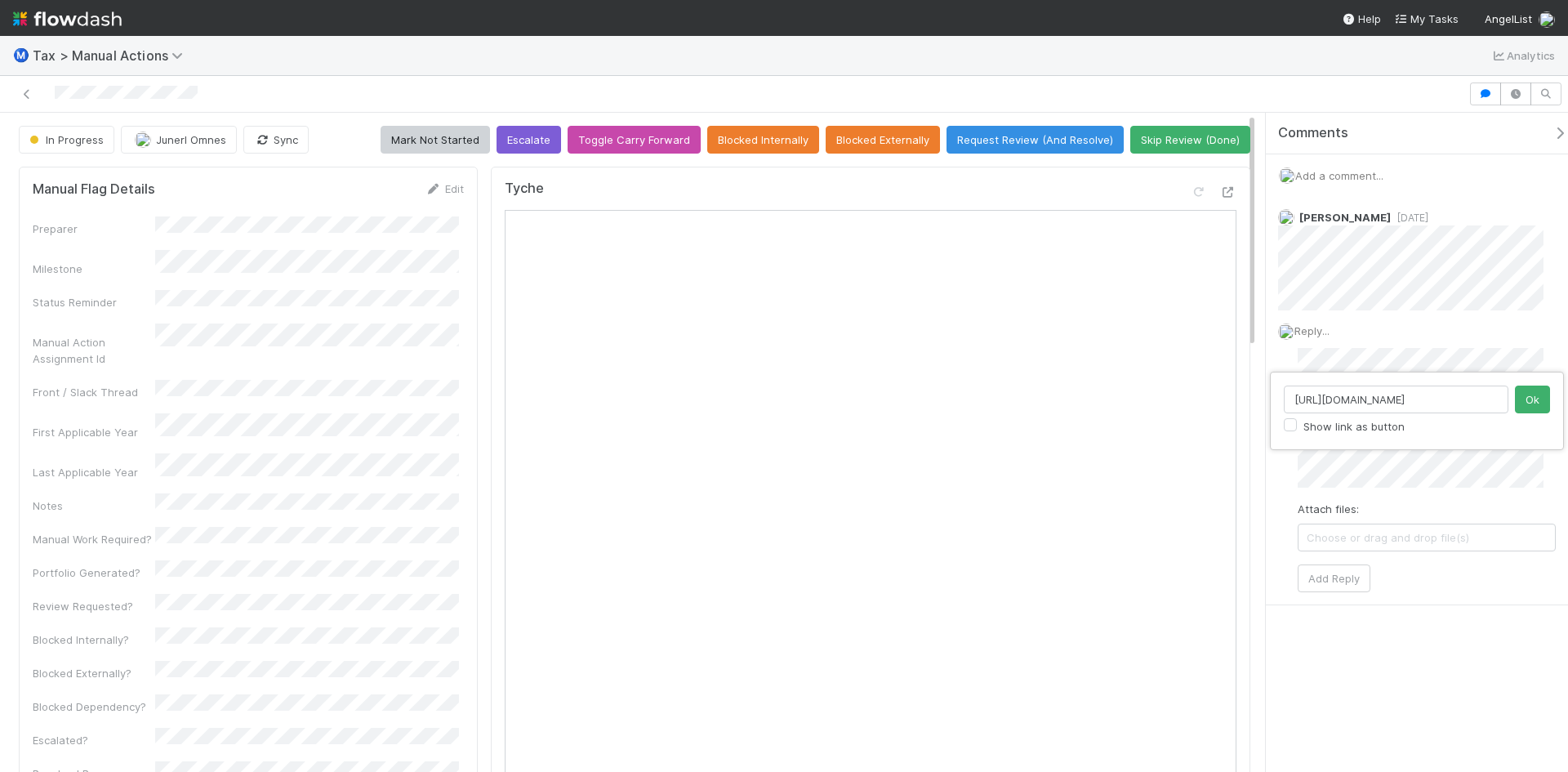
scroll to position [0, 303]
click at [1385, 469] on div "https://comptroller.internal.angellist.com/cptr_api/documents/01987d429f14785b9…" at bounding box center [784, 386] width 1568 height 772
click at [1541, 407] on button "Ok" at bounding box center [1532, 399] width 35 height 28
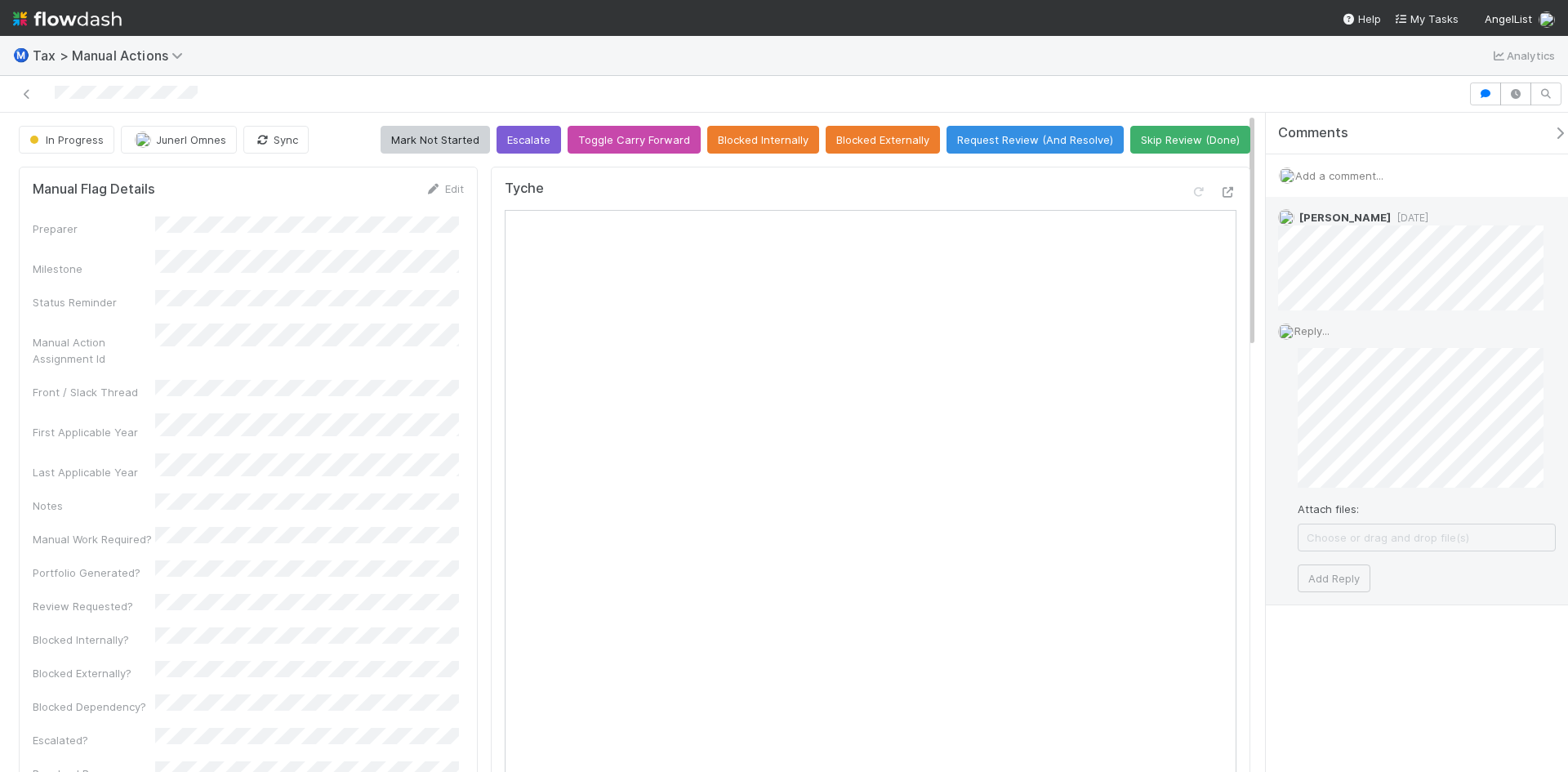
click at [1403, 508] on div "Attach files: Choose or drag and drop file(s)" at bounding box center [1426, 526] width 258 height 50
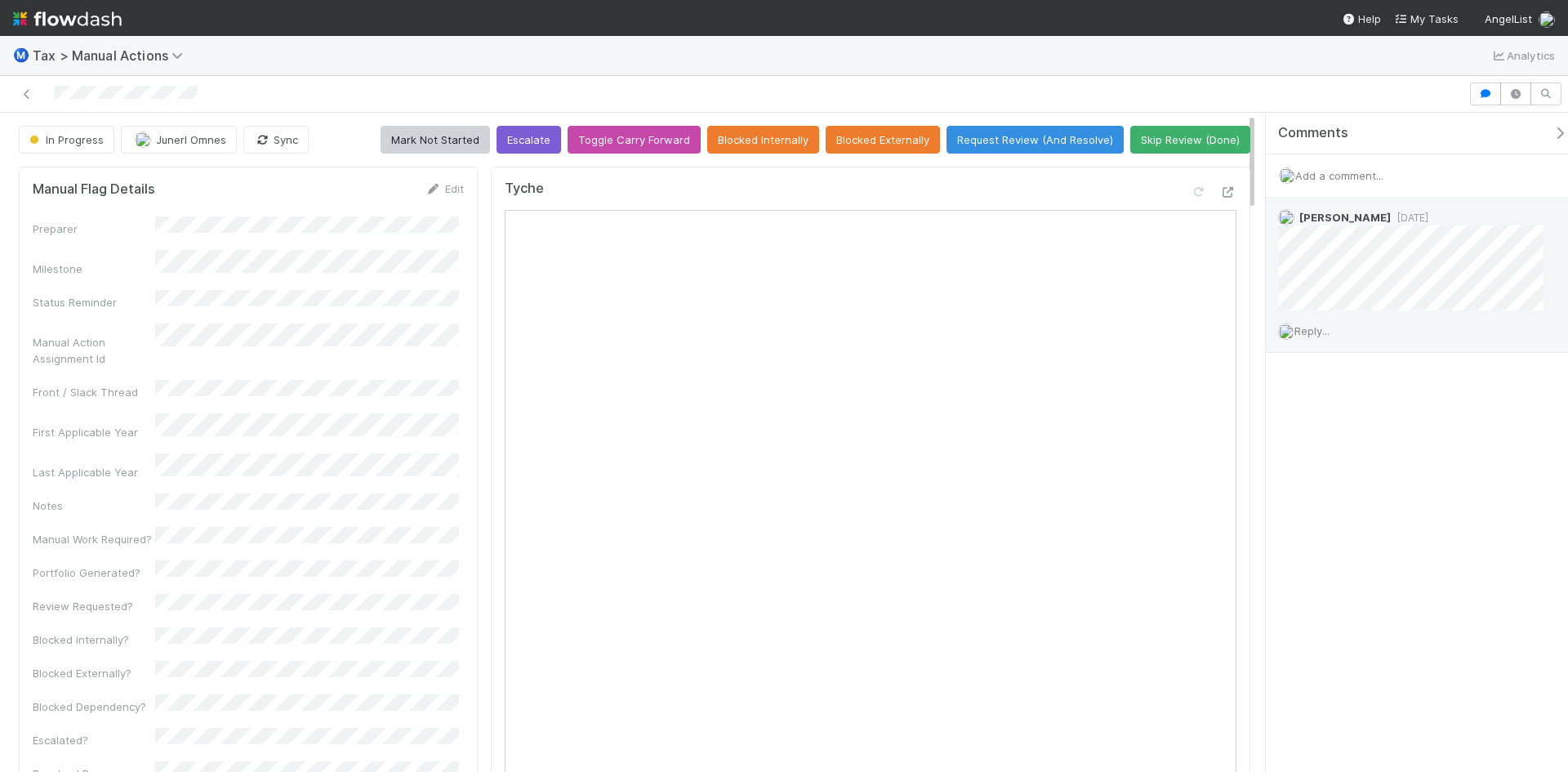
click at [1316, 327] on span "Reply..." at bounding box center [1312, 331] width 35 height 13
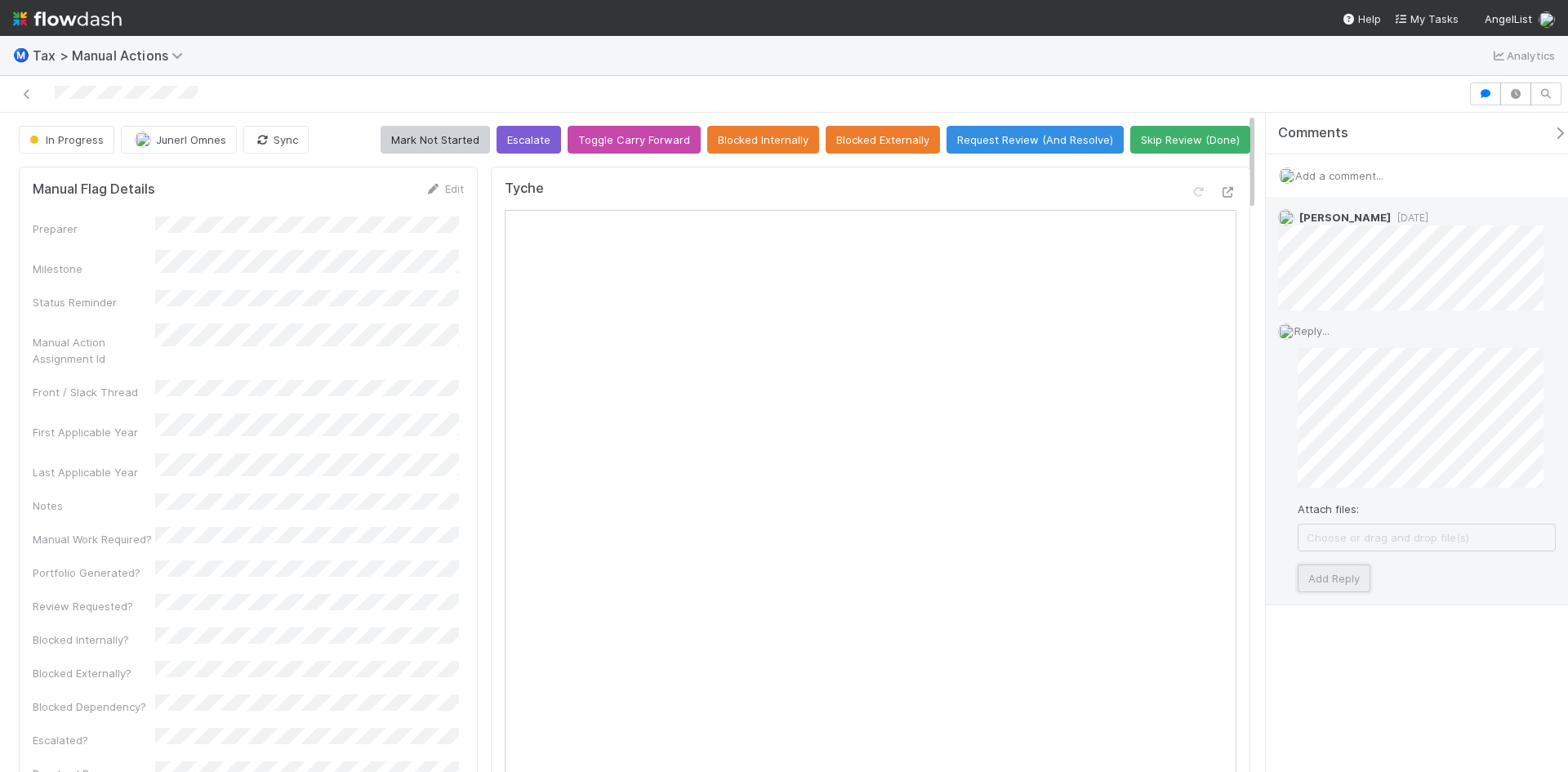
click at [1334, 570] on button "Add Reply" at bounding box center [1333, 578] width 73 height 28
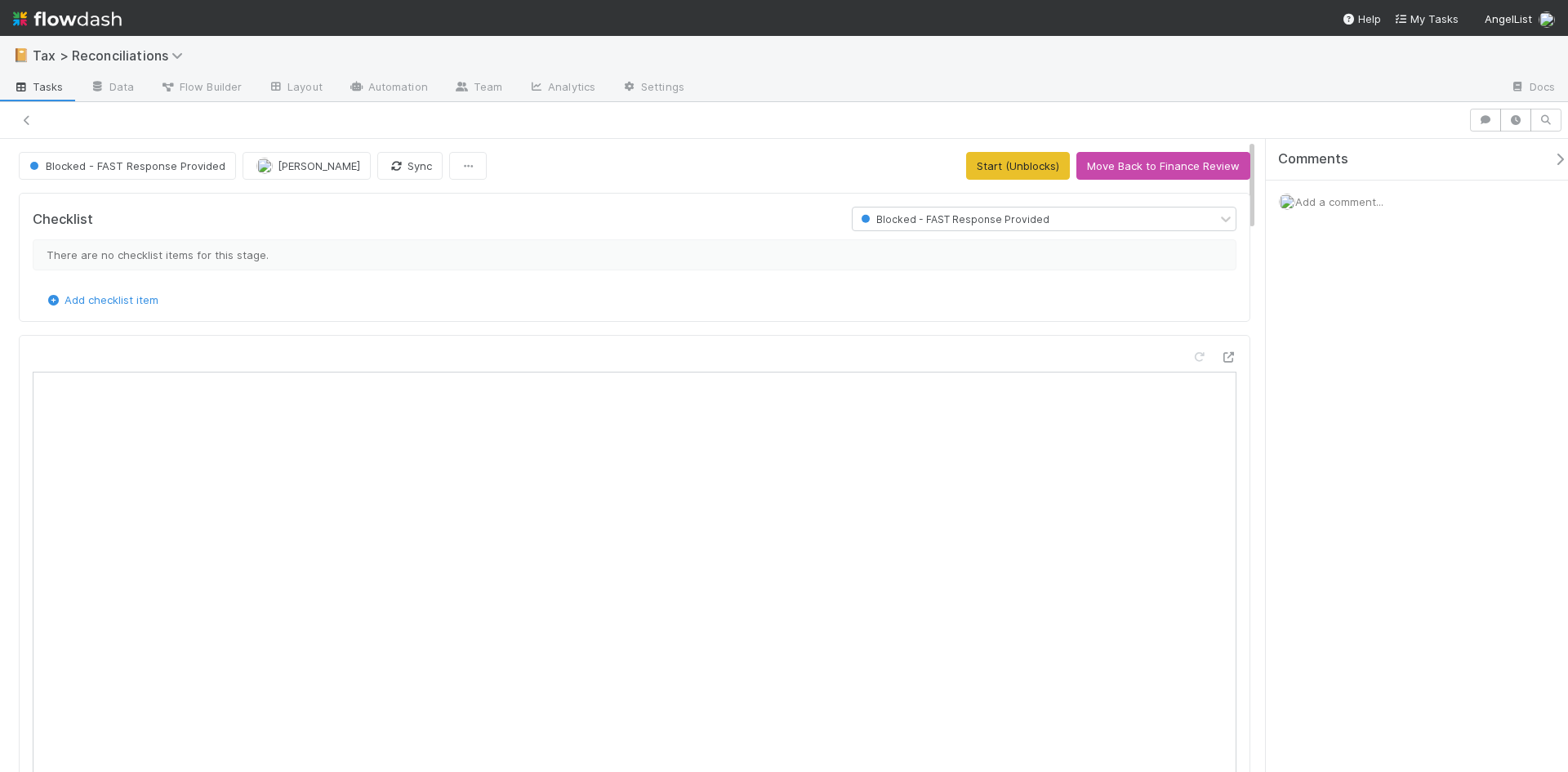
scroll to position [319, 562]
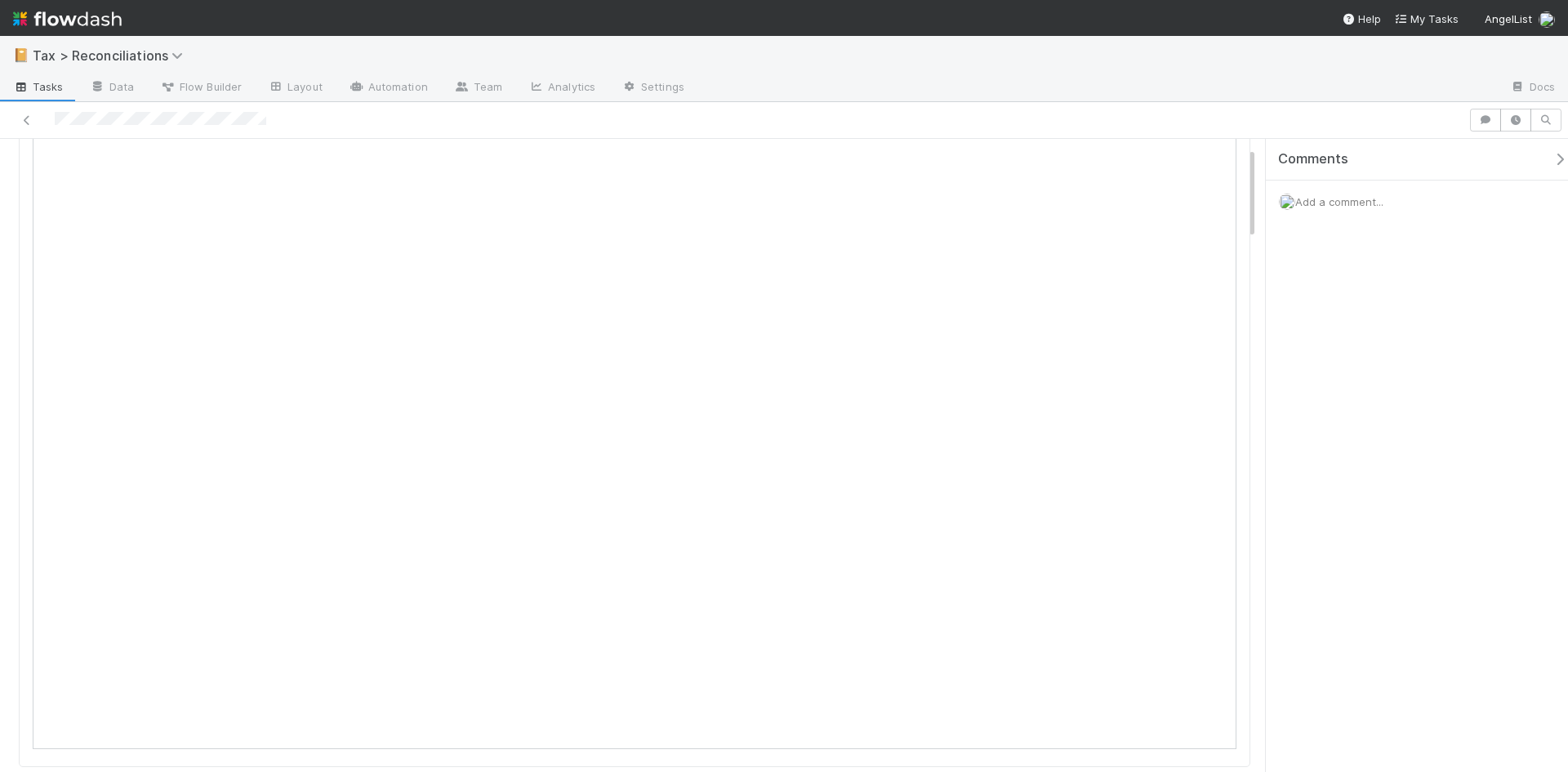
scroll to position [408, 0]
